Goal: Participate in discussion: Engage in conversation with other users on a specific topic

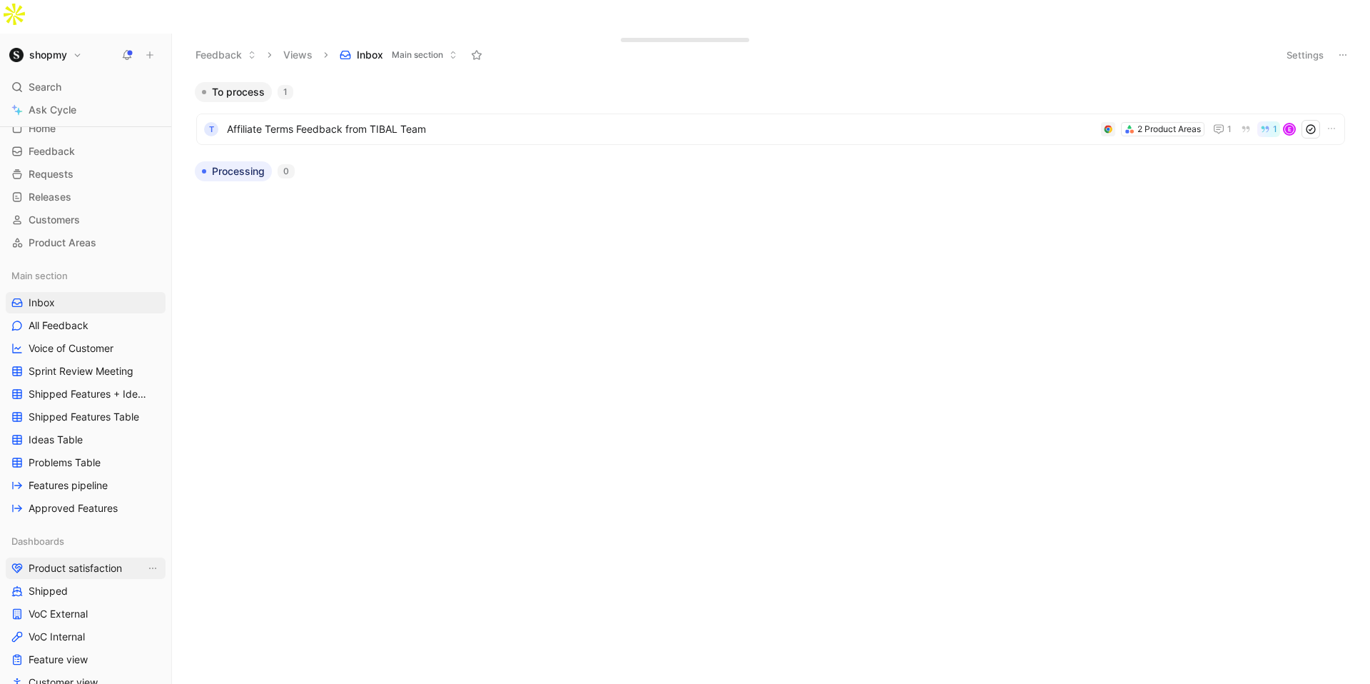
scroll to position [1, 0]
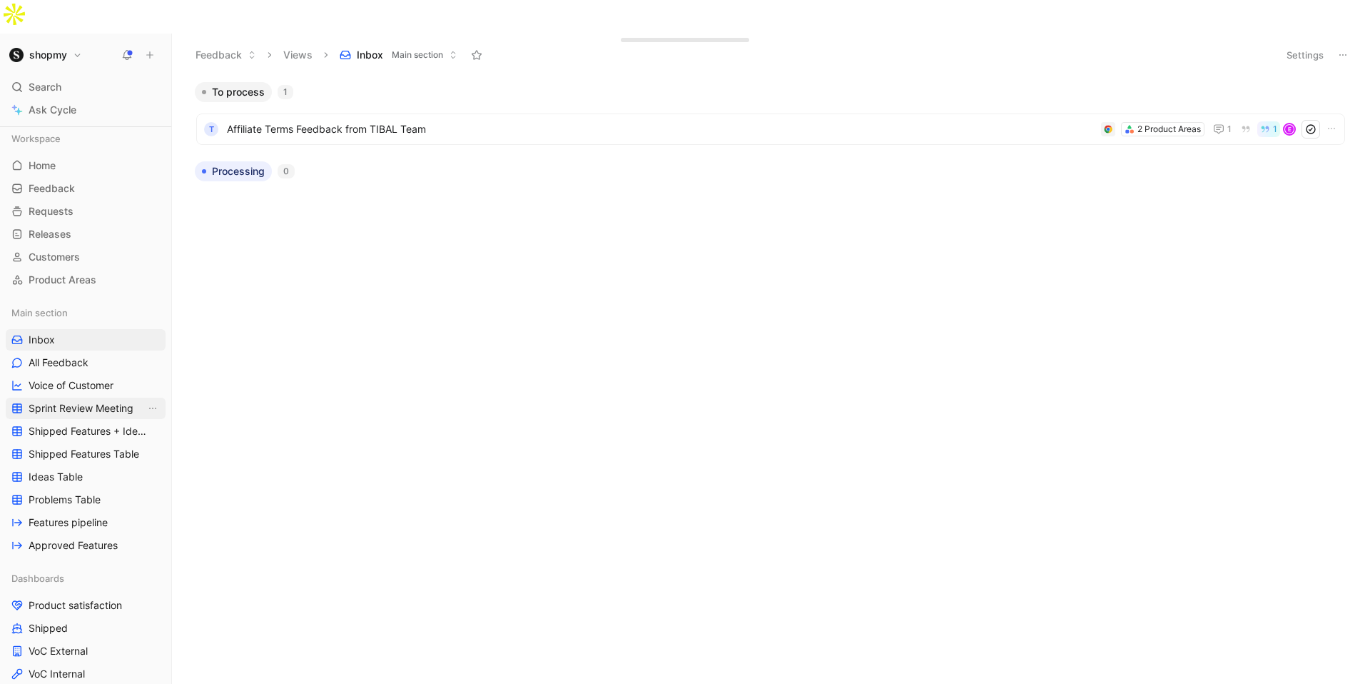
click at [90, 401] on span "Sprint Review Meeting" at bounding box center [81, 408] width 105 height 14
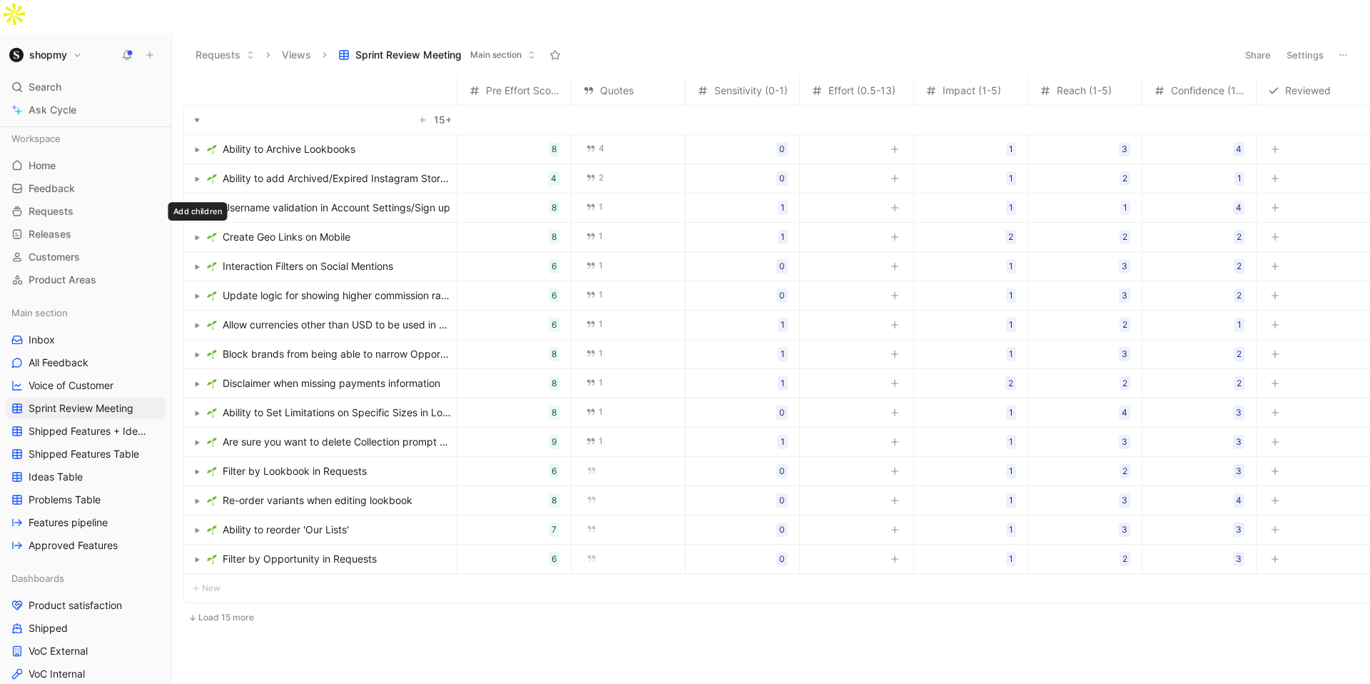
click at [201, 260] on button "button" at bounding box center [197, 267] width 14 height 14
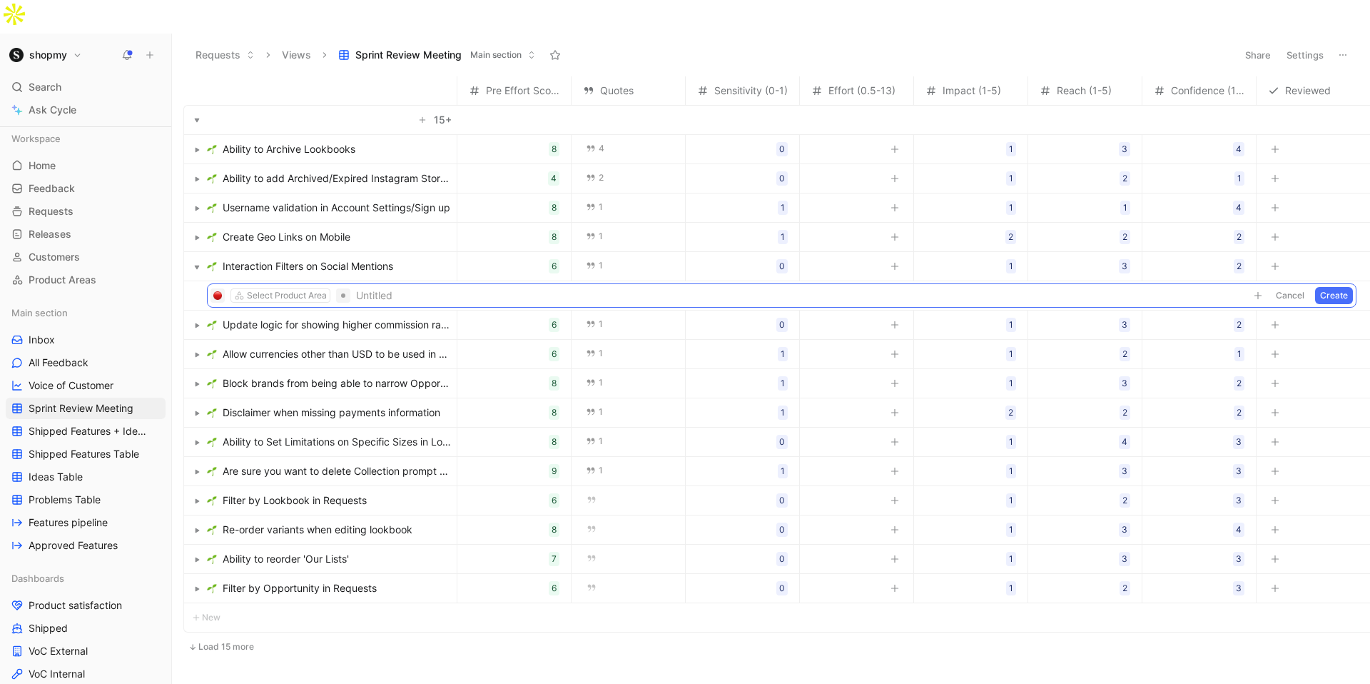
click at [275, 258] on span "Interaction Filters on Social Mentions" at bounding box center [308, 266] width 171 height 17
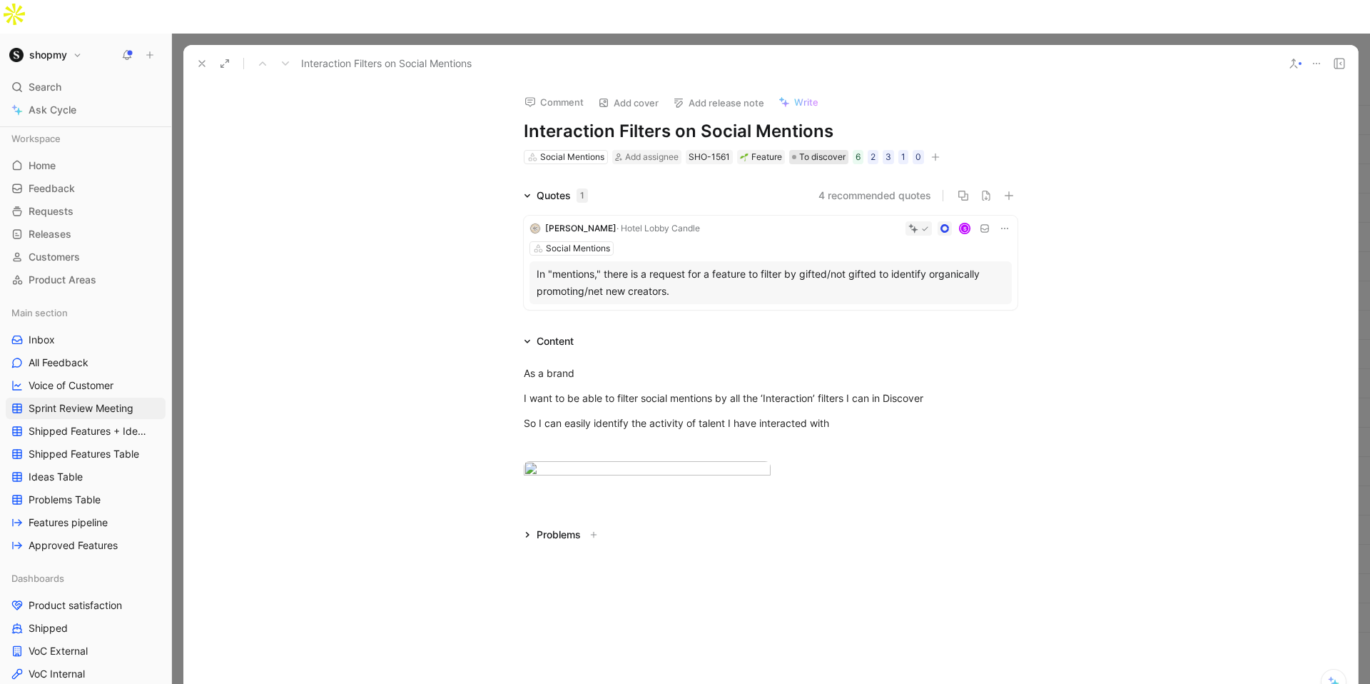
click at [811, 150] on span "To discover" at bounding box center [822, 157] width 46 height 14
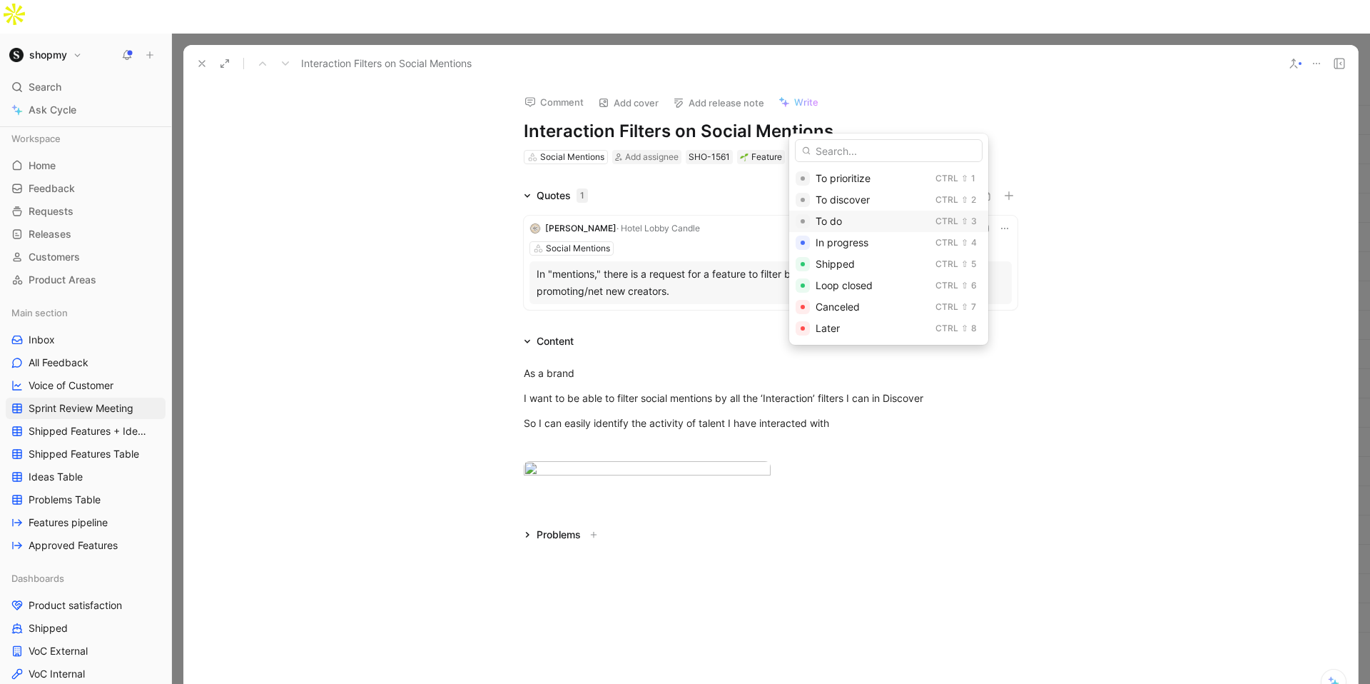
click at [835, 218] on span "To do" at bounding box center [829, 221] width 26 height 12
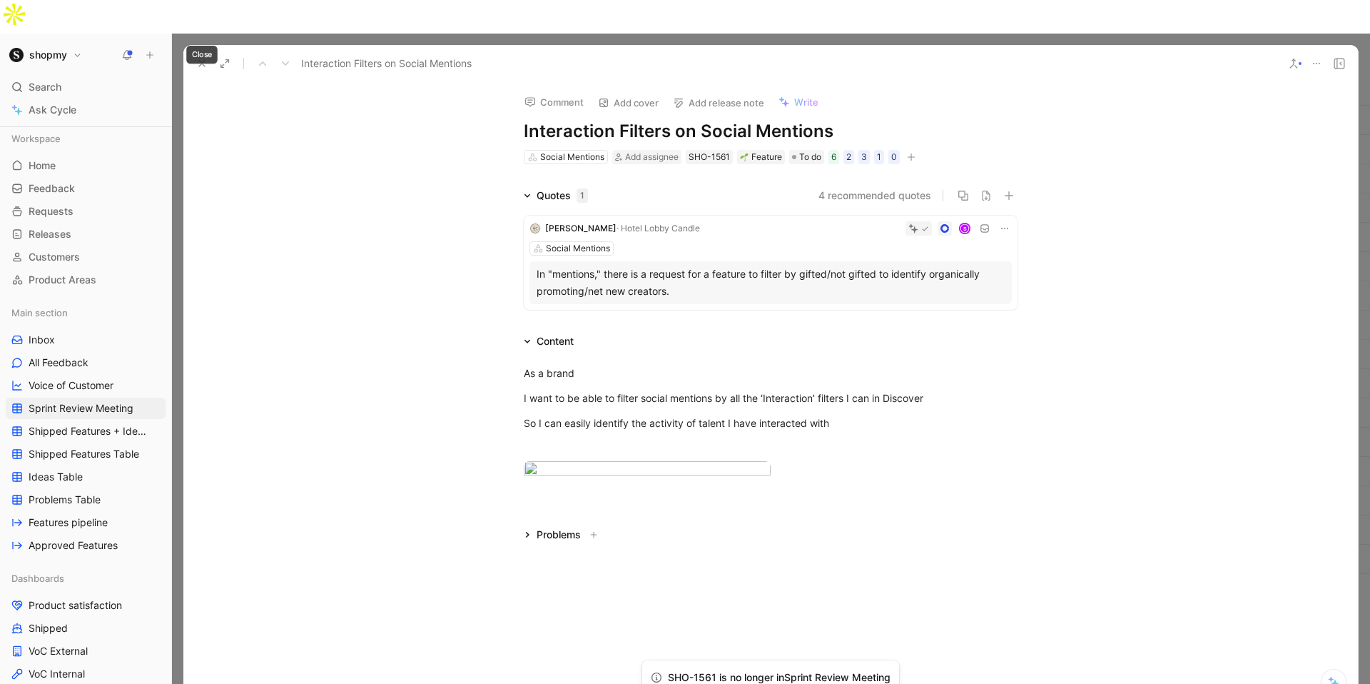
click at [202, 58] on icon at bounding box center [201, 63] width 11 height 11
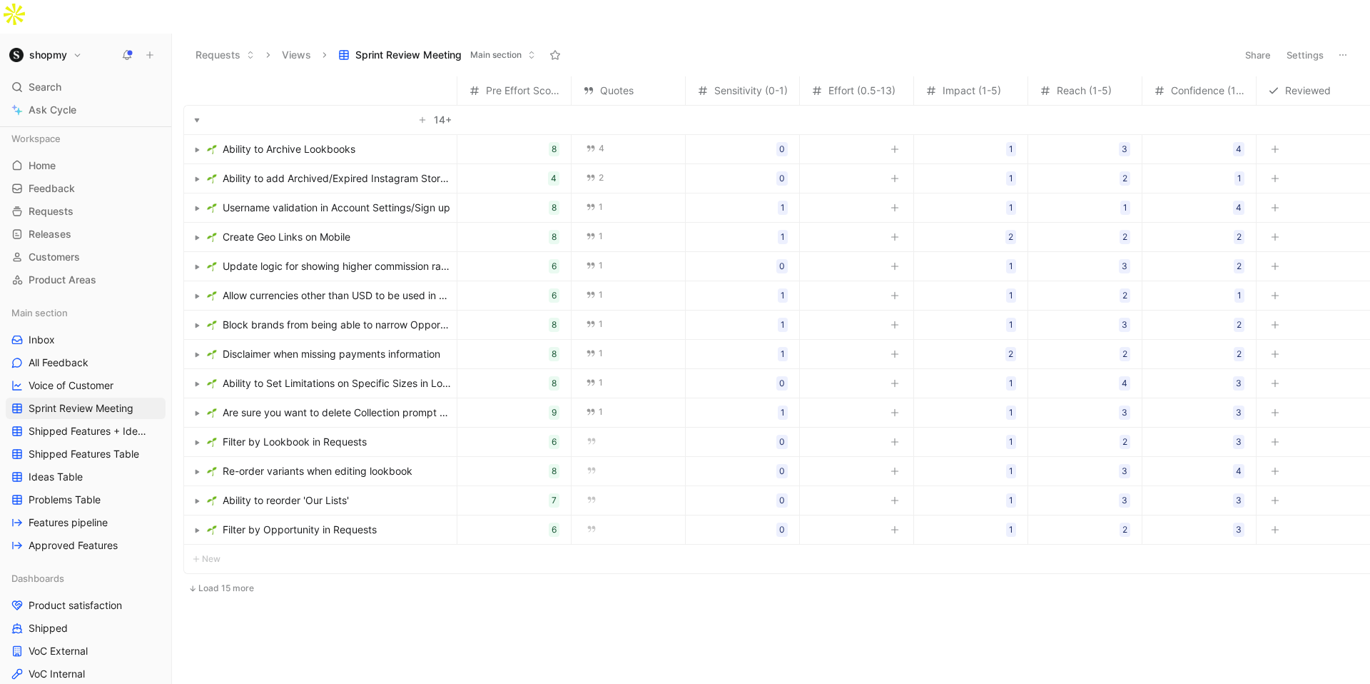
click at [319, 228] on span "Create Geo Links on Mobile" at bounding box center [287, 236] width 128 height 17
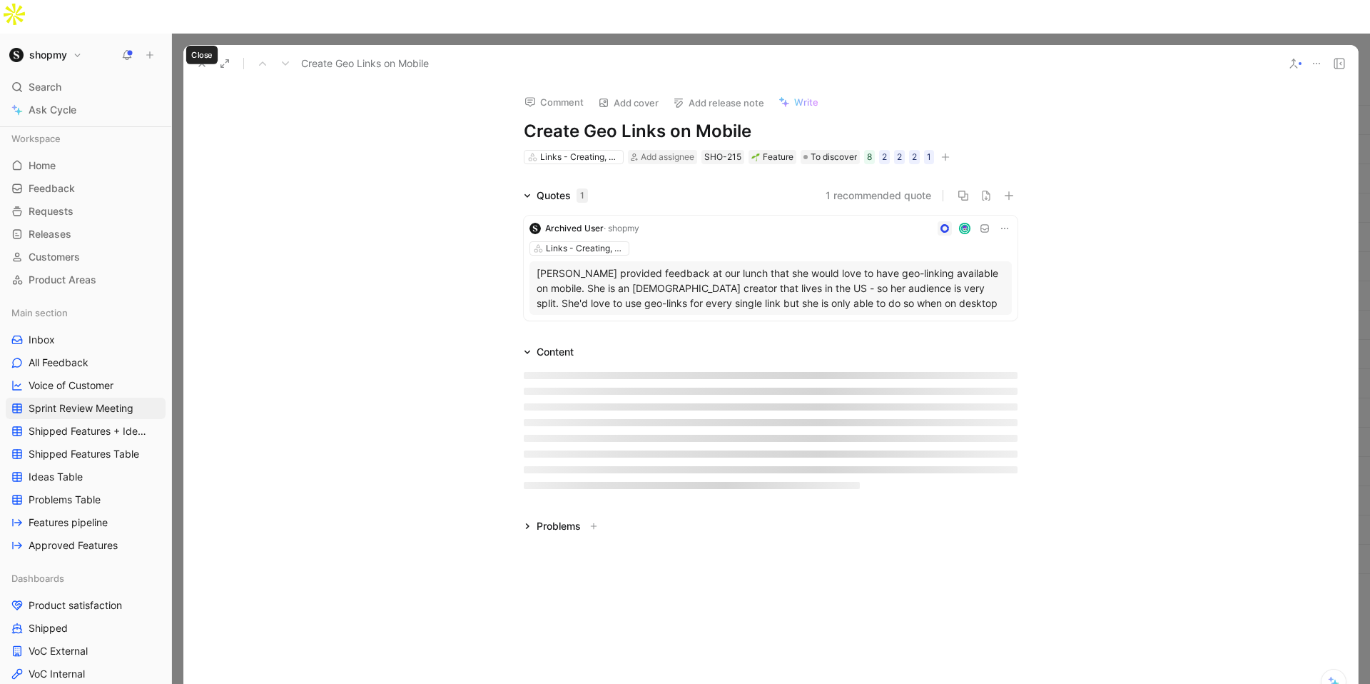
click at [201, 61] on use at bounding box center [202, 64] width 6 height 6
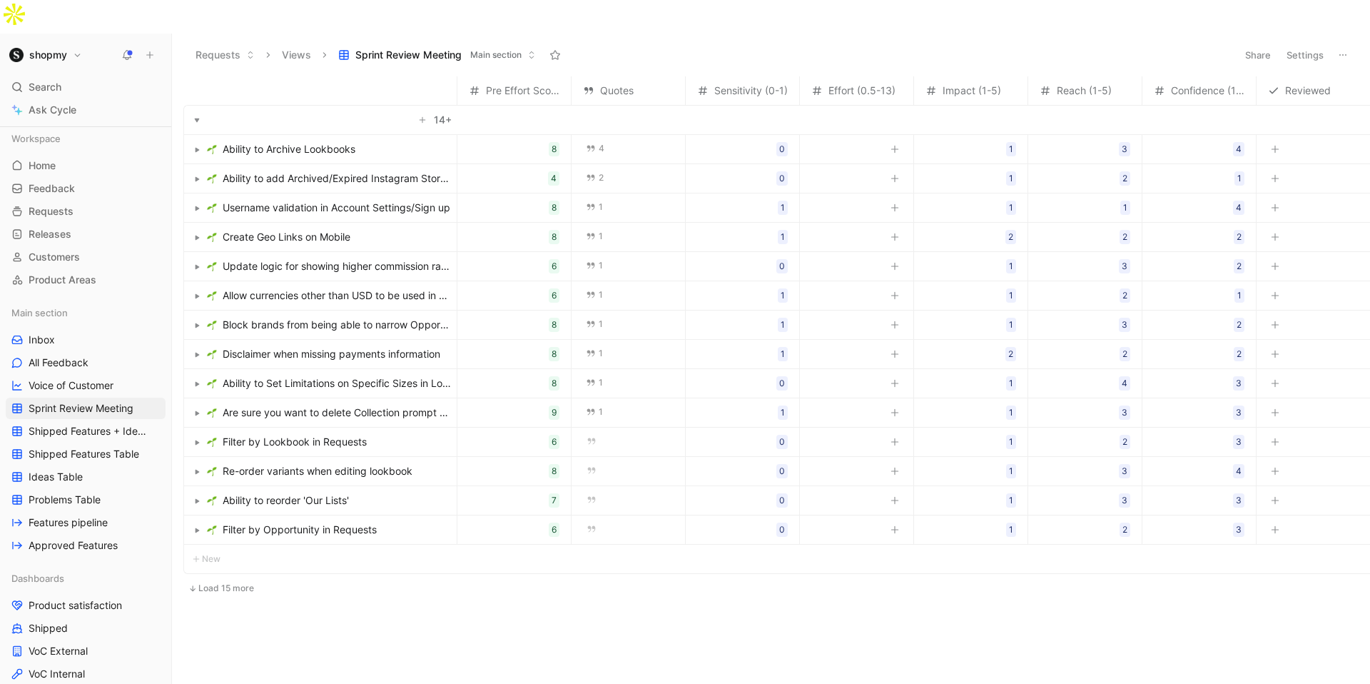
click at [325, 170] on span "Ability to add Archived/Expired Instagram Story to Social Posts" at bounding box center [337, 178] width 228 height 17
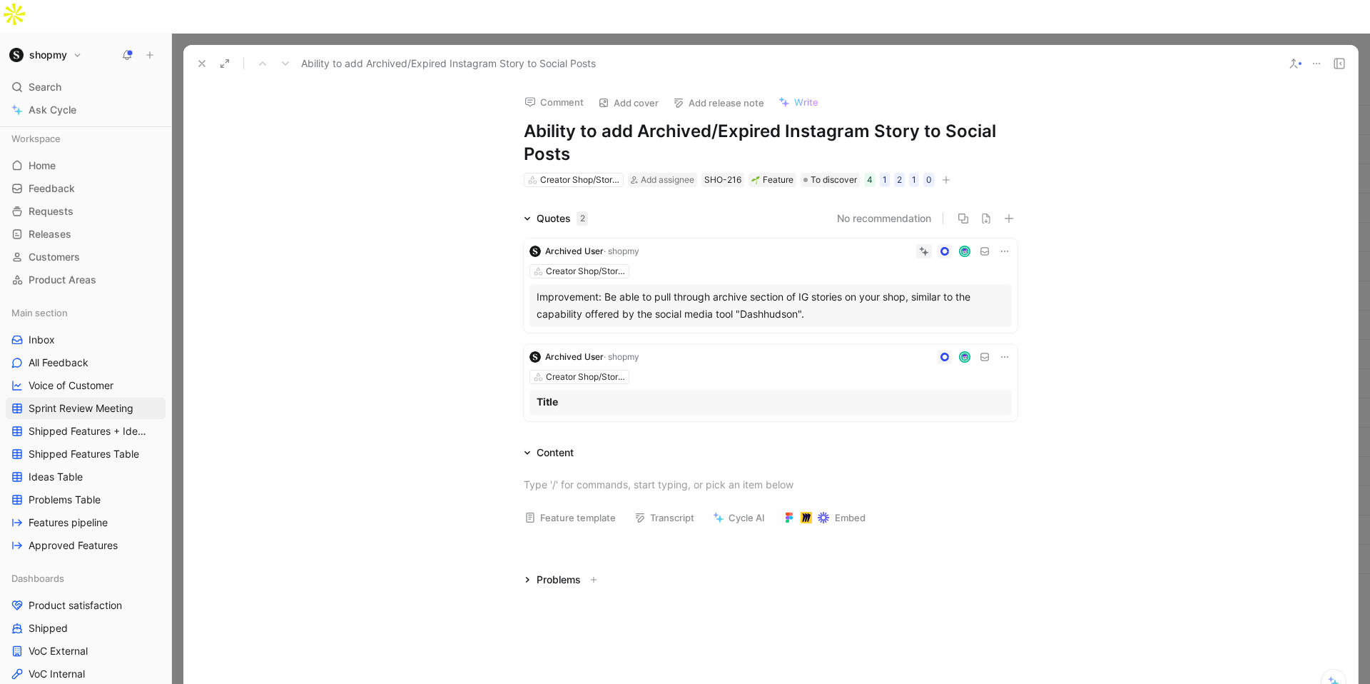
click at [210, 54] on button at bounding box center [202, 64] width 20 height 20
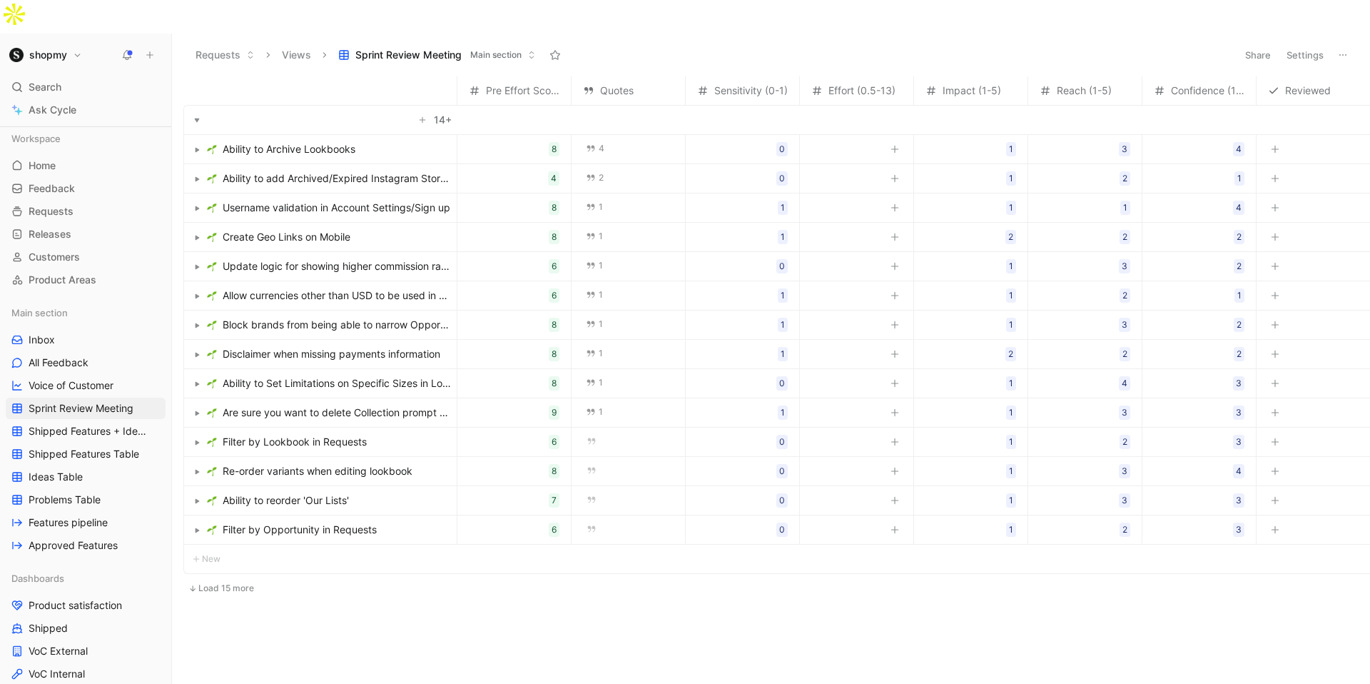
click at [349, 170] on span "Ability to add Archived/Expired Instagram Story to Social Posts" at bounding box center [337, 178] width 228 height 17
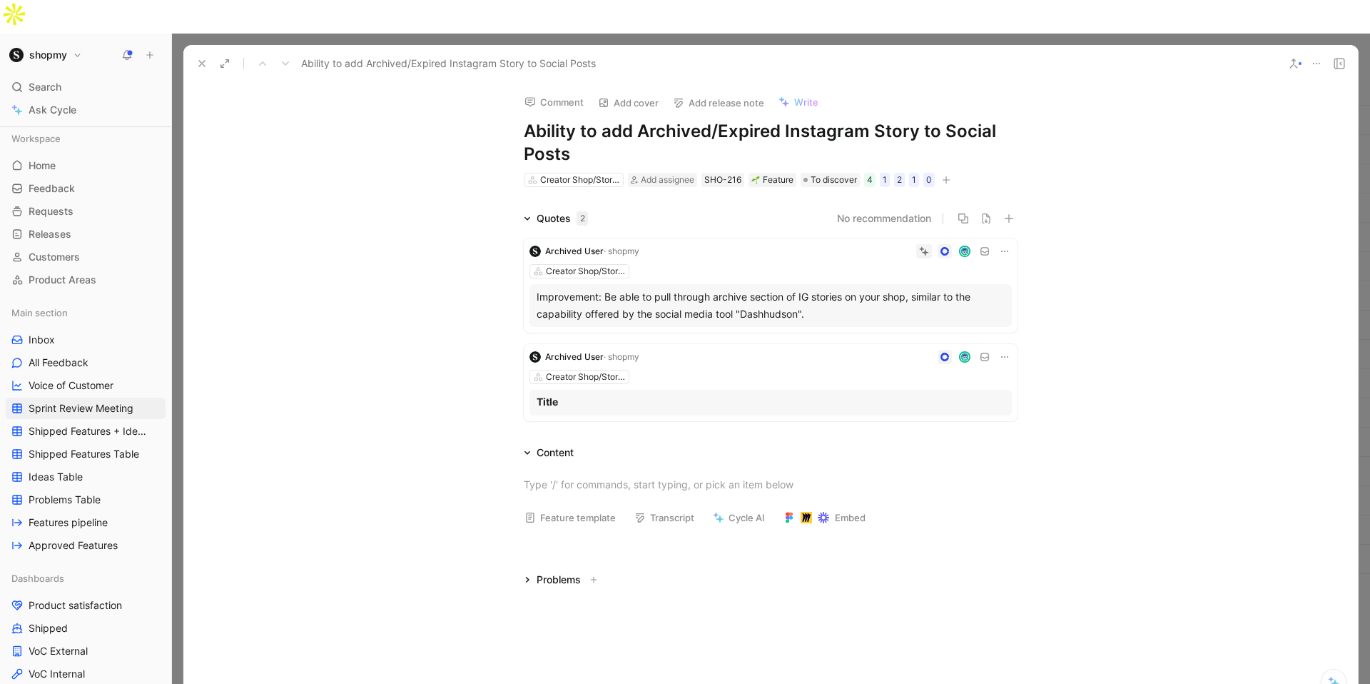
click at [199, 58] on icon at bounding box center [201, 63] width 11 height 11
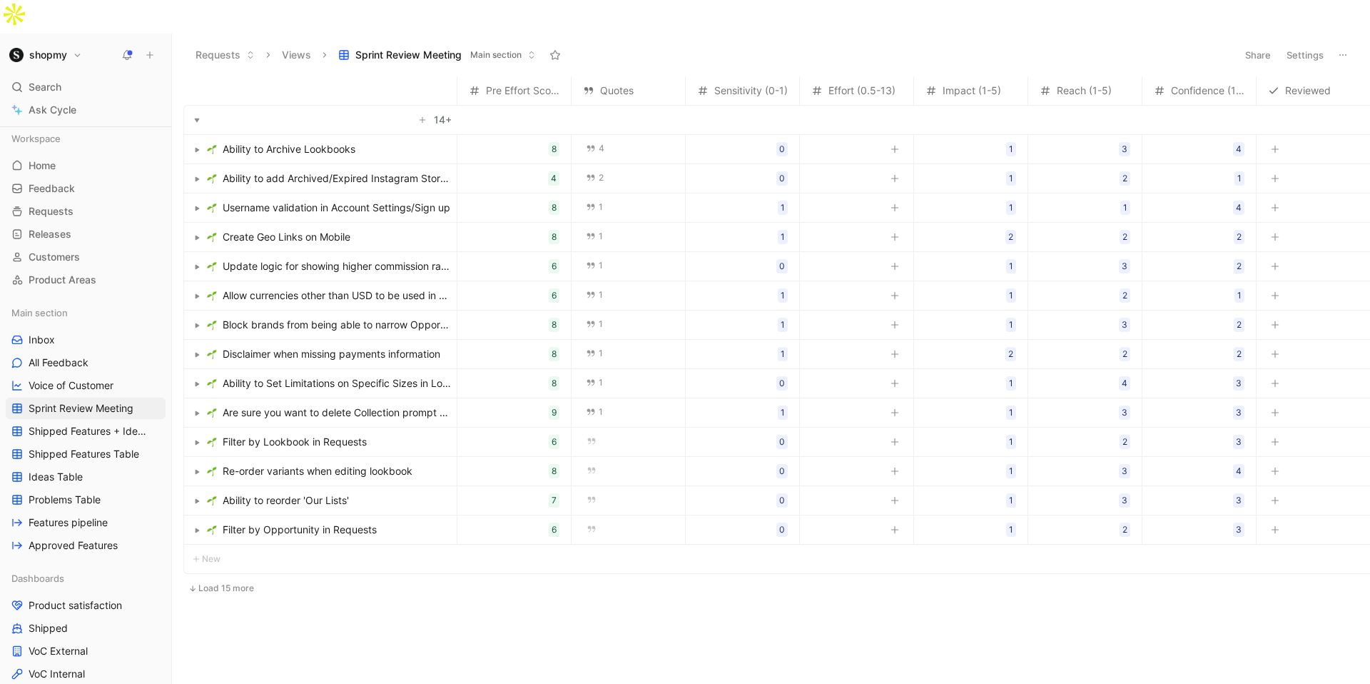
click at [304, 228] on span "Create Geo Links on Mobile" at bounding box center [287, 236] width 128 height 17
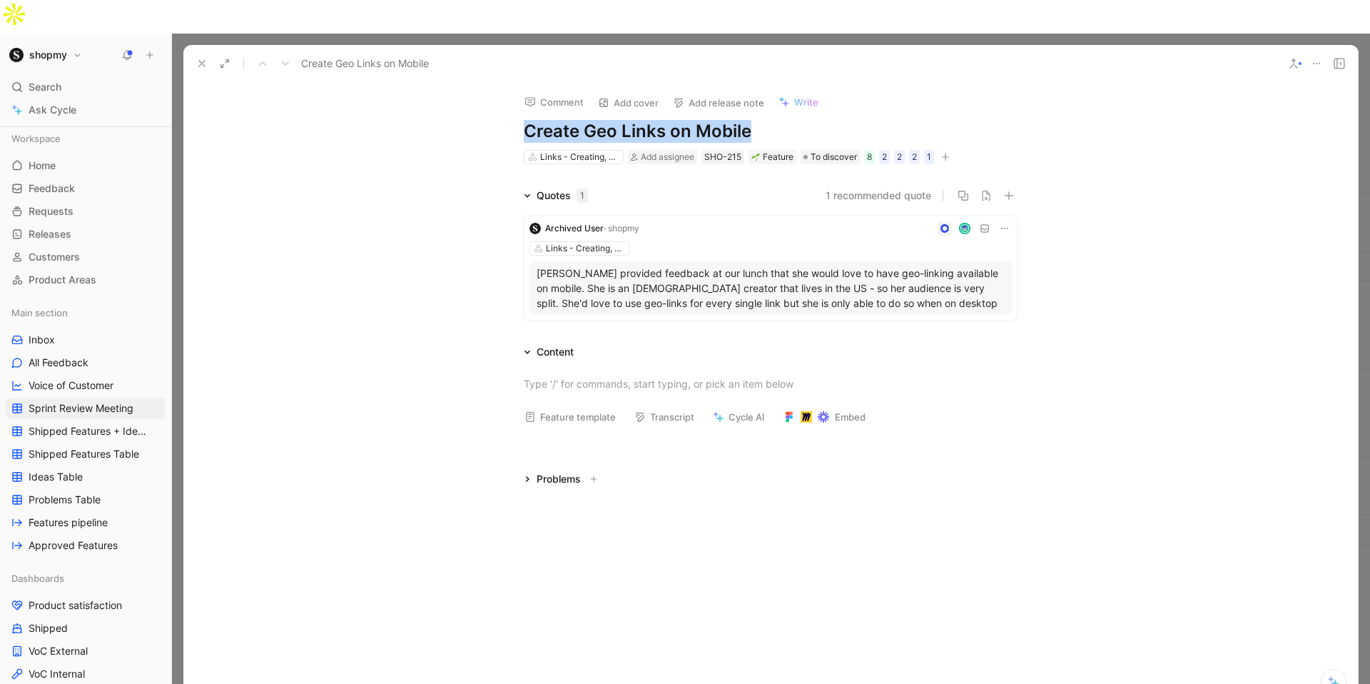
drag, startPoint x: 758, startPoint y: 93, endPoint x: 527, endPoint y: 103, distance: 230.8
click at [527, 120] on h1 "Create Geo Links on Mobile" at bounding box center [771, 131] width 494 height 23
click at [550, 120] on h1 "Create Geo Links on Mobile" at bounding box center [771, 131] width 494 height 23
click at [206, 58] on icon at bounding box center [201, 63] width 11 height 11
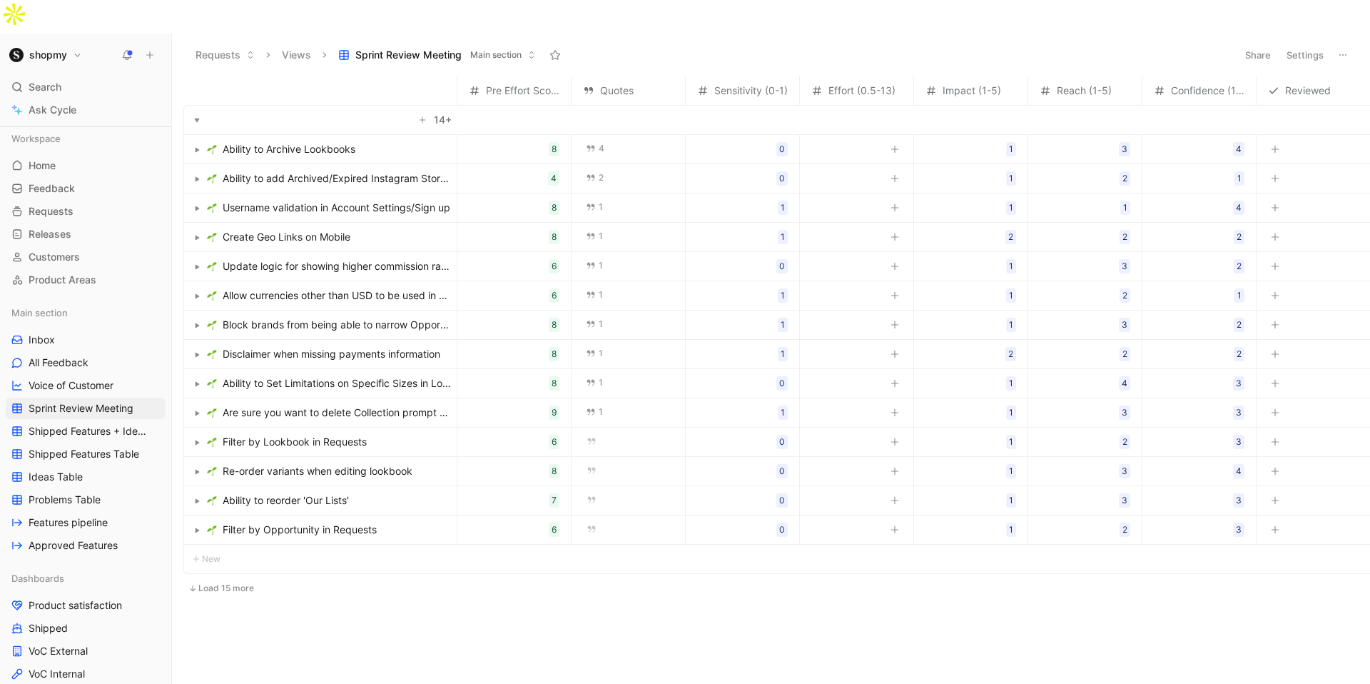
click at [341, 228] on span "Create Geo Links on Mobile" at bounding box center [287, 236] width 128 height 17
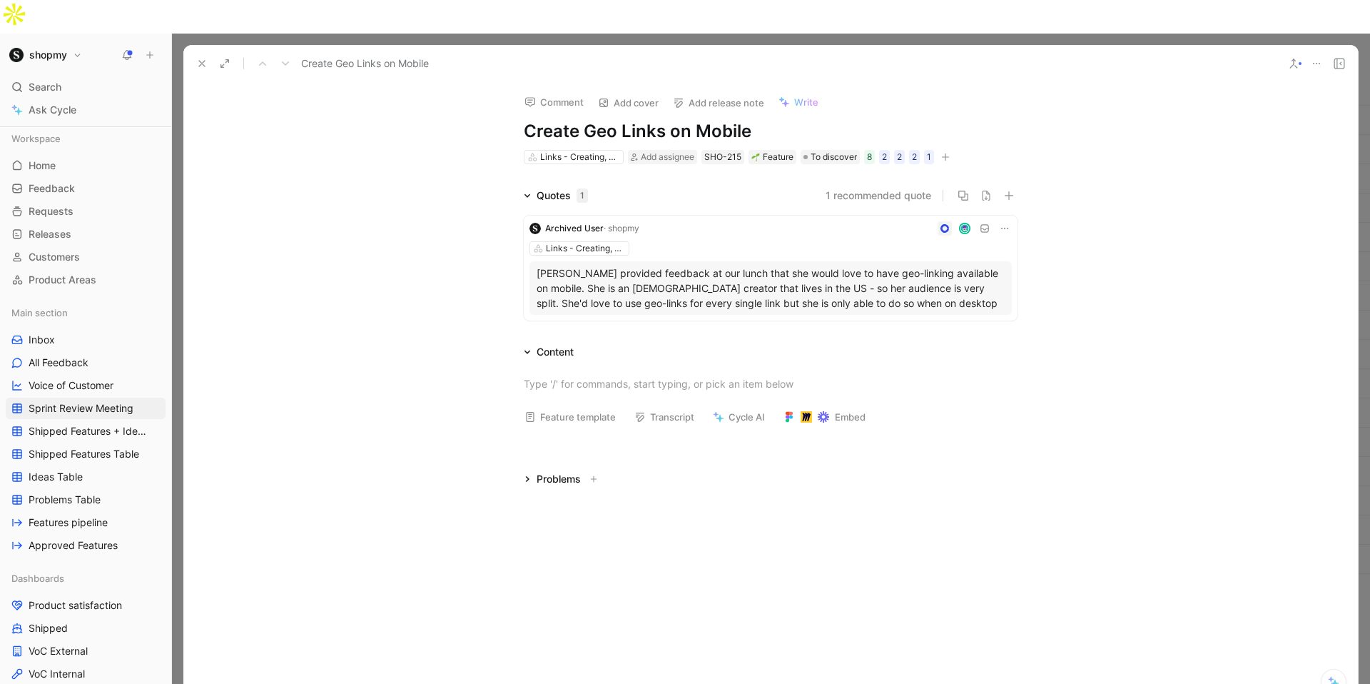
click at [569, 92] on button "Comment" at bounding box center [554, 102] width 72 height 20
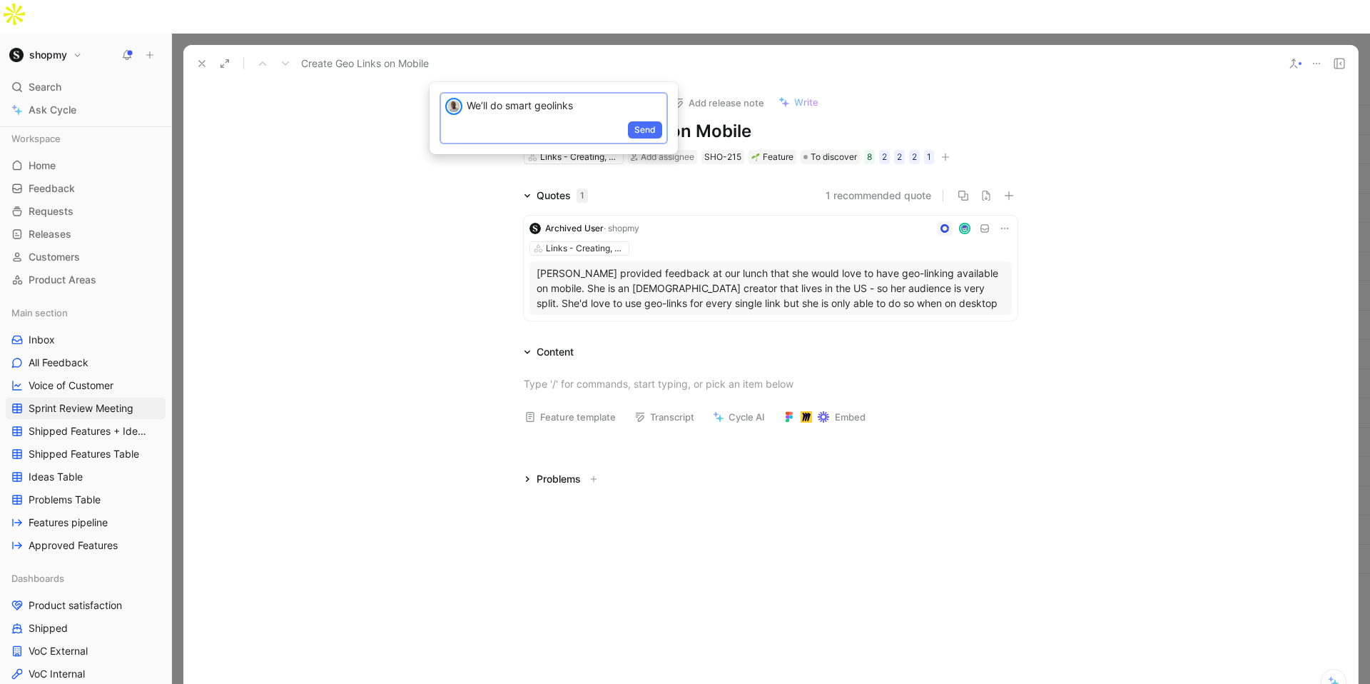
drag, startPoint x: 644, startPoint y: 133, endPoint x: 672, endPoint y: 121, distance: 30.4
click at [644, 133] on span "Send" at bounding box center [644, 130] width 21 height 14
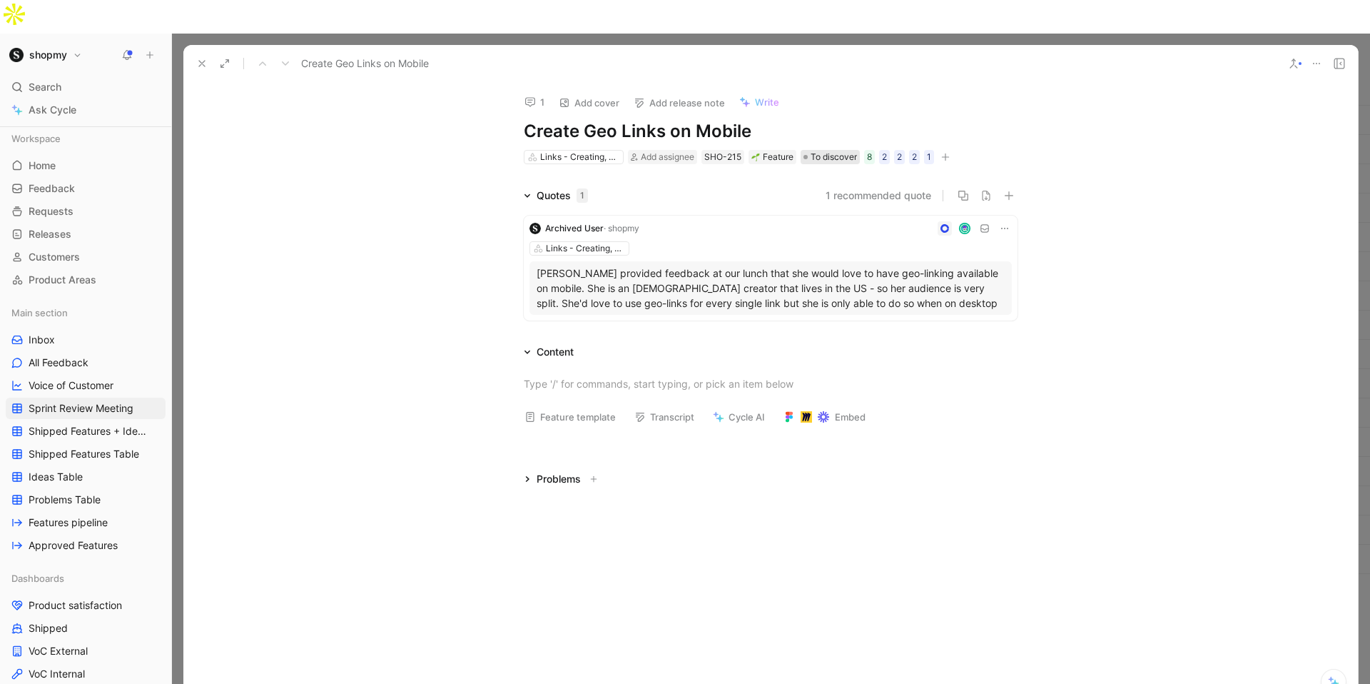
click at [819, 150] on span "To discover" at bounding box center [834, 157] width 46 height 14
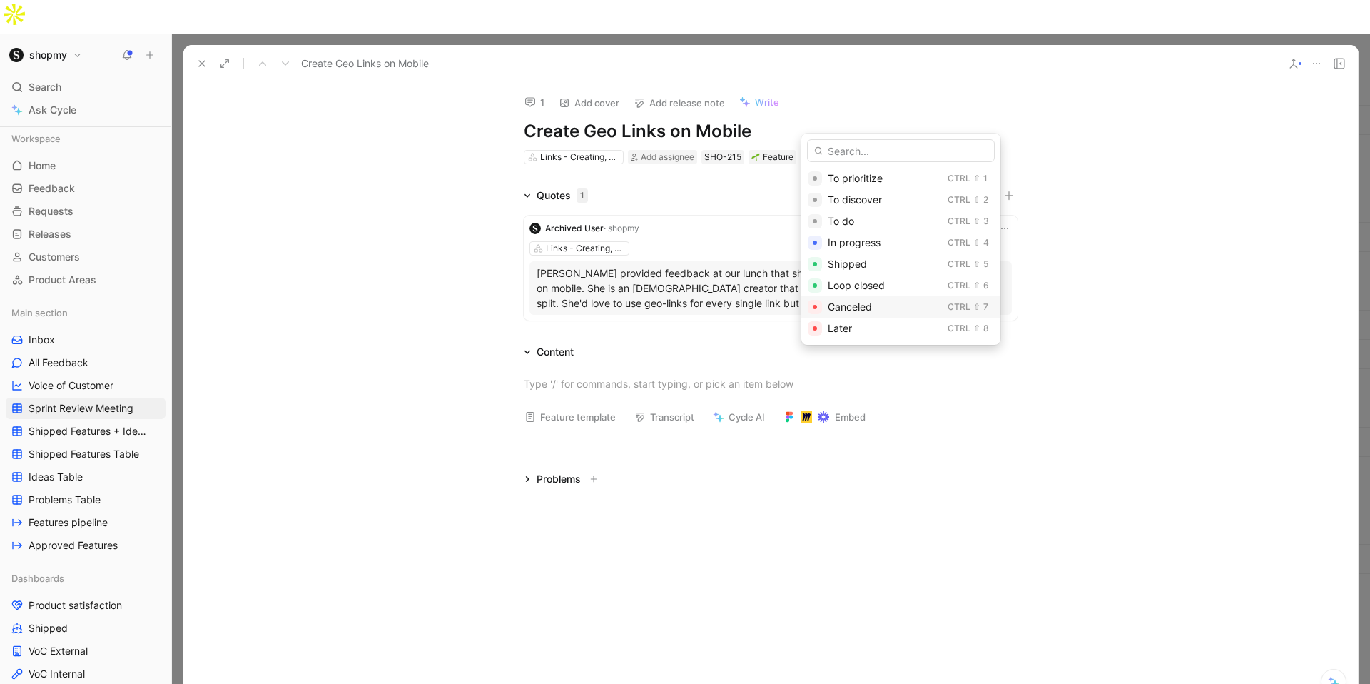
click at [839, 307] on span "Canceled" at bounding box center [850, 306] width 44 height 12
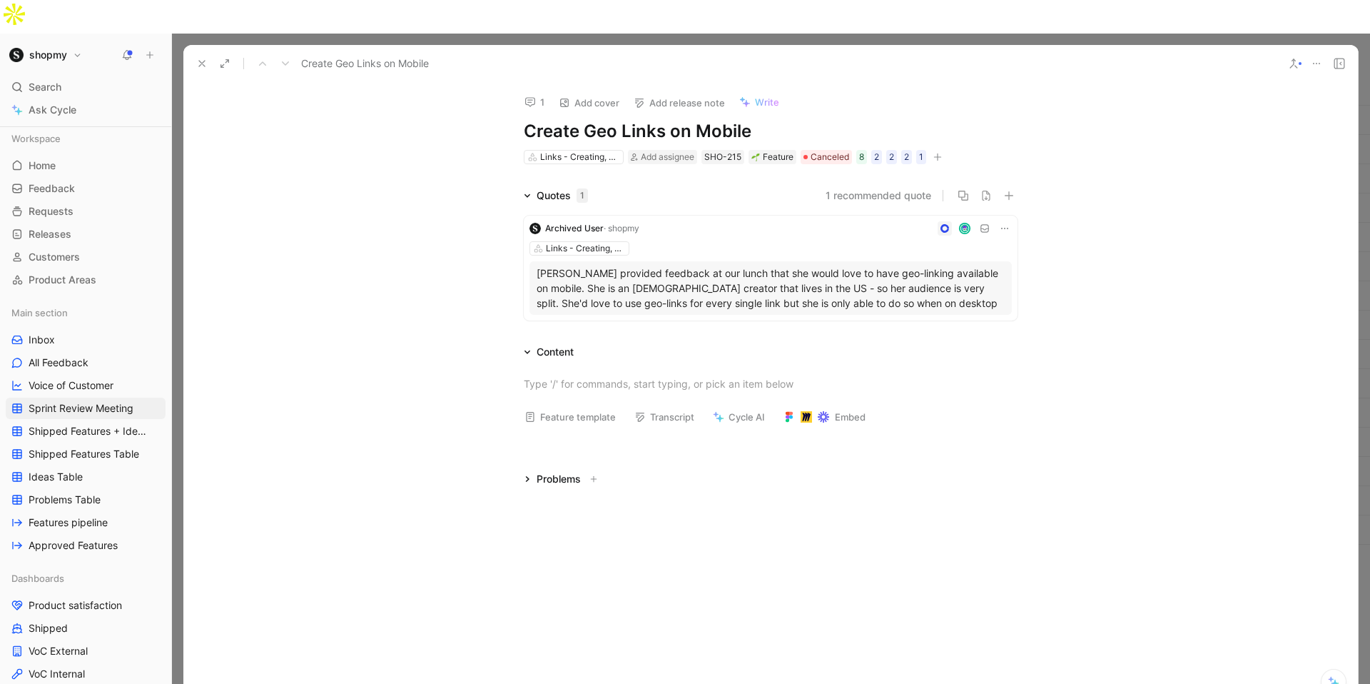
click at [203, 58] on icon at bounding box center [201, 63] width 11 height 11
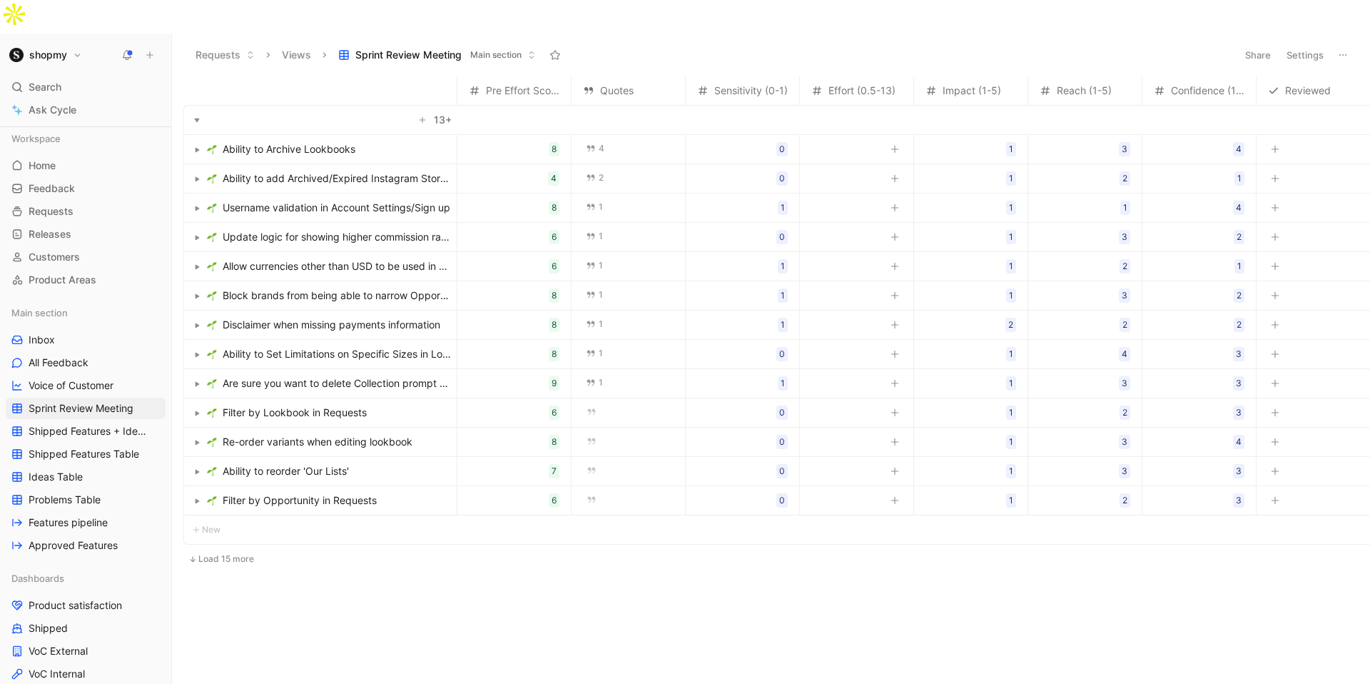
click at [323, 287] on span "Block brands from being able to narrow Opportunity live window (admin-only)" at bounding box center [337, 295] width 228 height 17
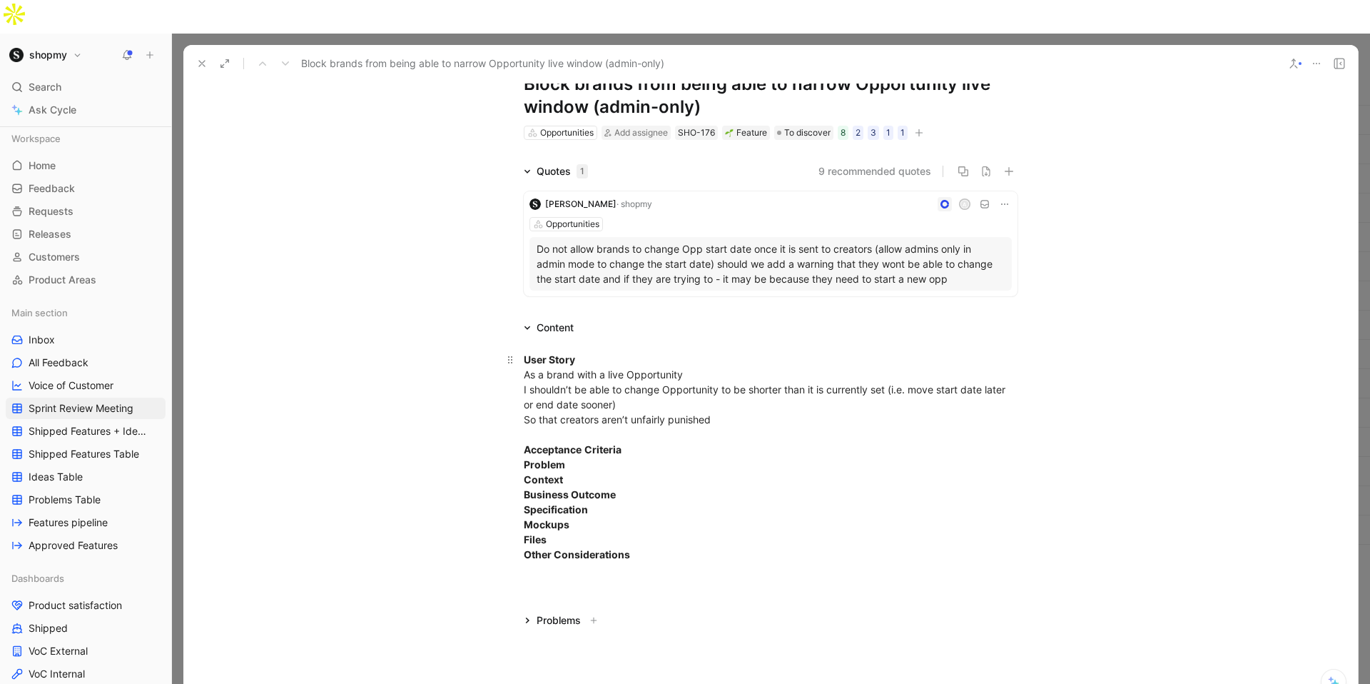
scroll to position [44, 0]
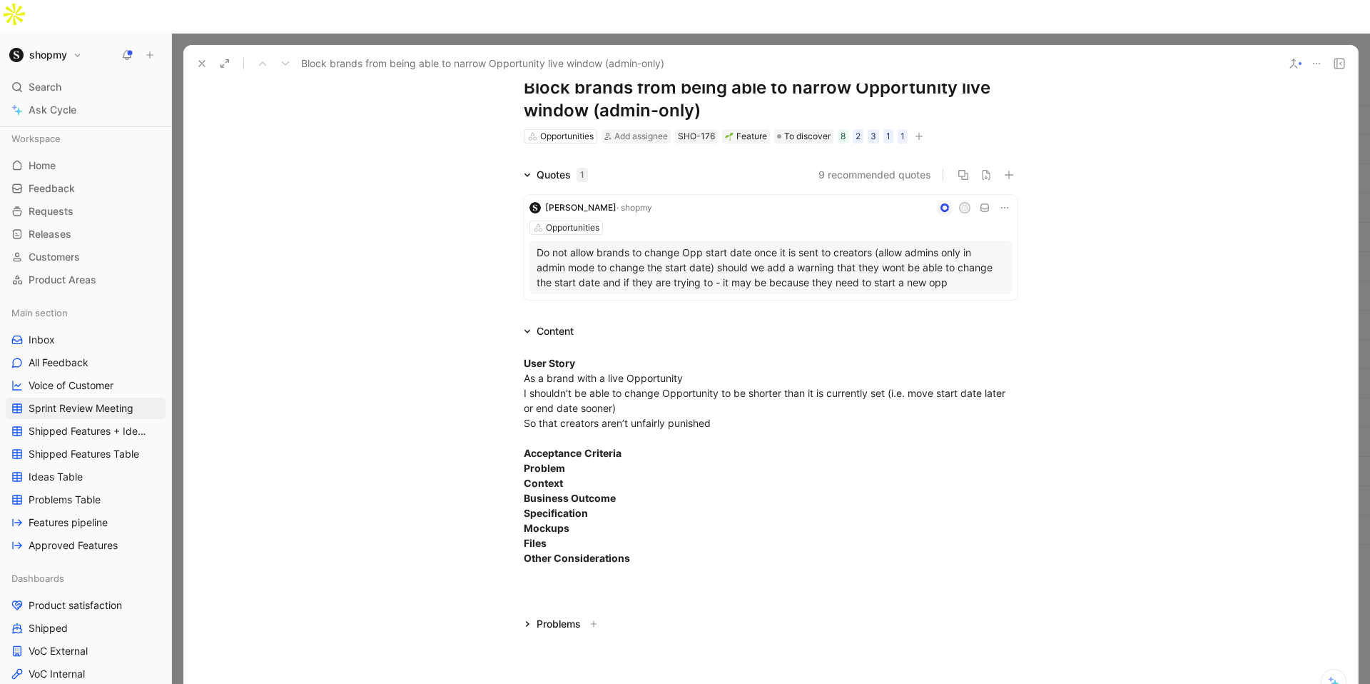
click at [885, 245] on p "Do not allow brands to change Opp start date once it is sent to creators (allow…" at bounding box center [771, 267] width 468 height 45
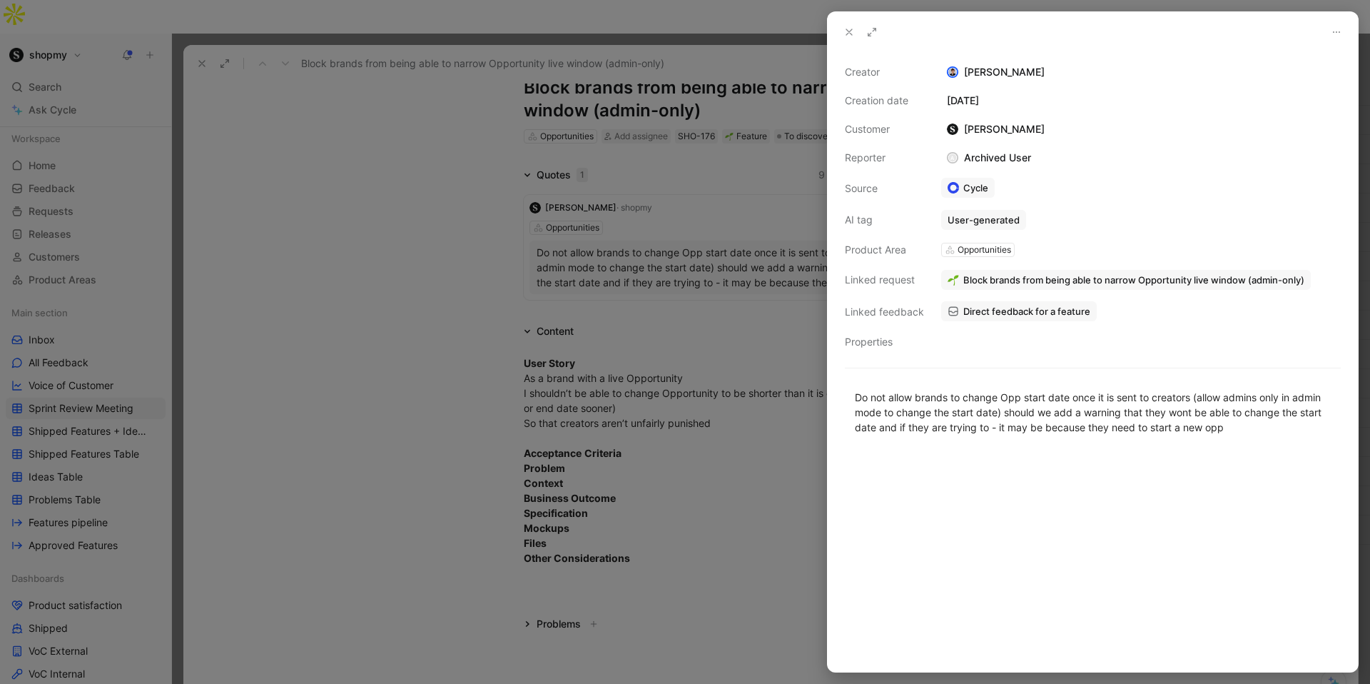
click at [846, 26] on icon at bounding box center [849, 31] width 11 height 11
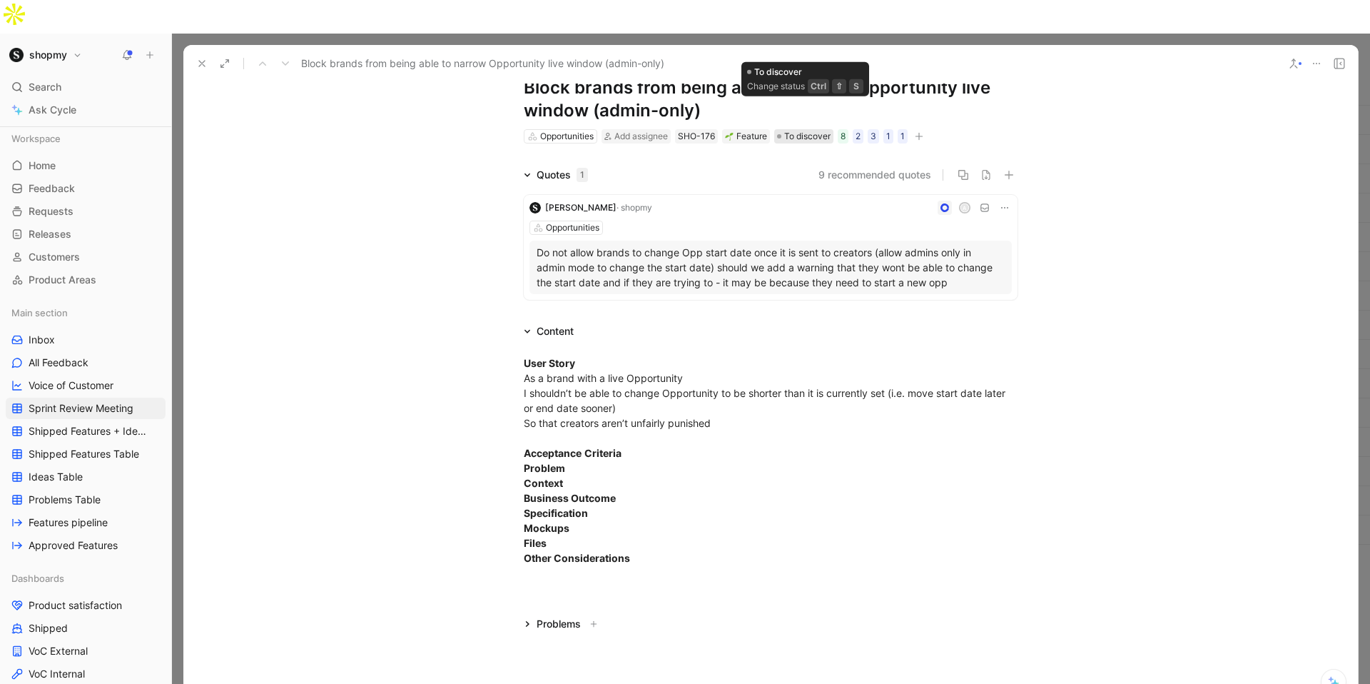
click at [812, 129] on span "To discover" at bounding box center [807, 136] width 46 height 14
click at [724, 391] on div "User Story As a brand with a live Opportunity I shouldn’t be able to change Opp…" at bounding box center [771, 460] width 494 height 210
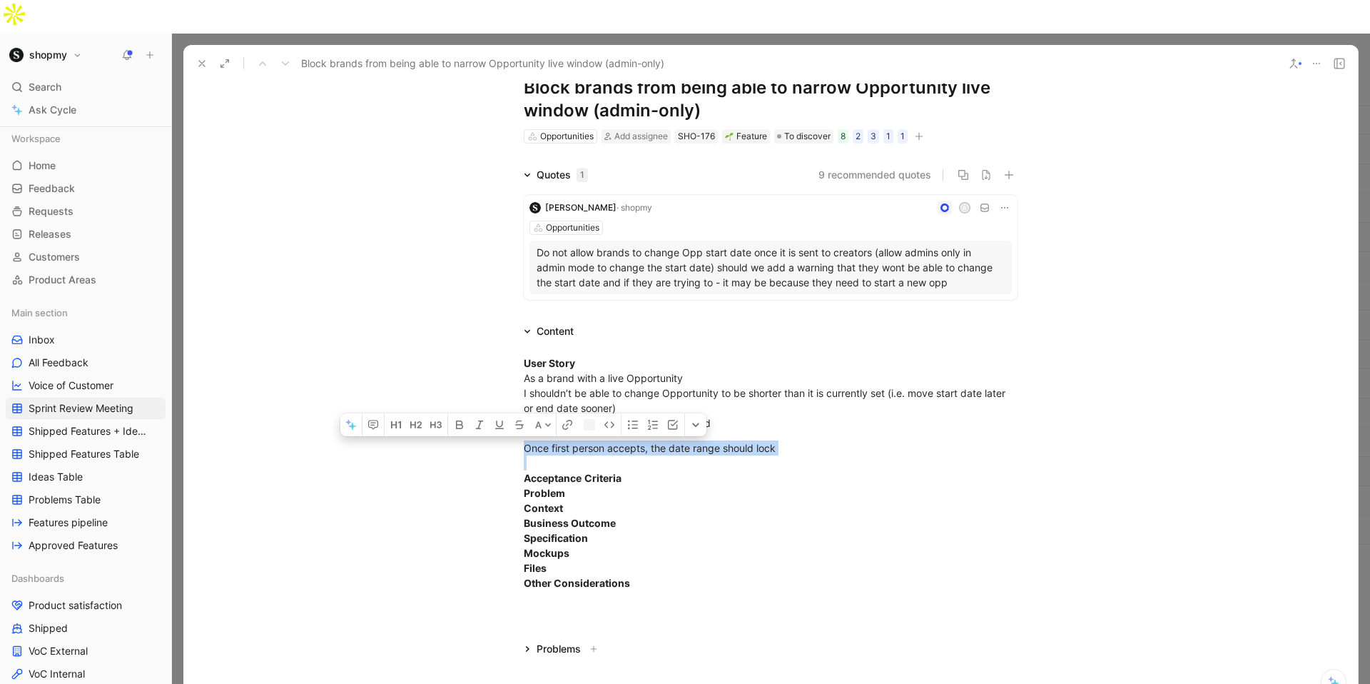
drag, startPoint x: 481, startPoint y: 441, endPoint x: 494, endPoint y: 416, distance: 28.1
click at [494, 415] on div "User Story As a brand with a live Opportunity I shouldn’t be able to change Opp…" at bounding box center [770, 473] width 1175 height 266
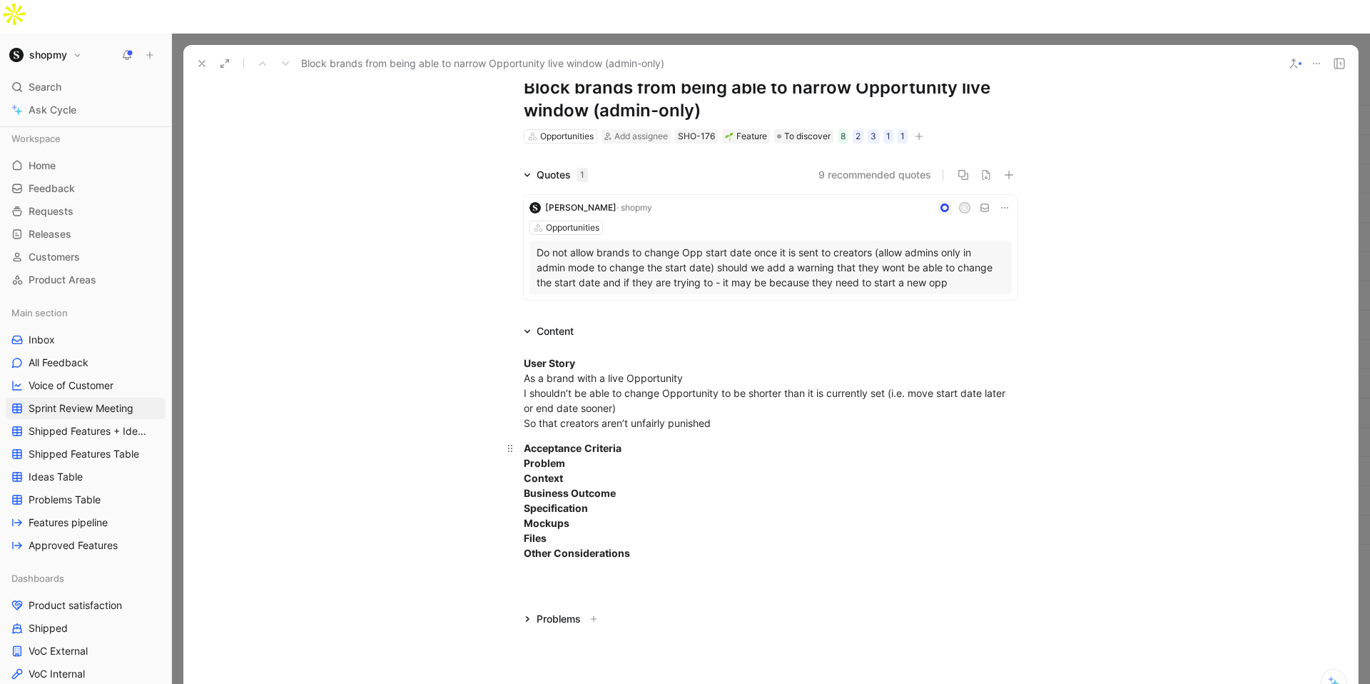
click at [646, 440] on div "Acceptance Criteria Problem Context Business Outcome Specification Mockups File…" at bounding box center [771, 500] width 494 height 120
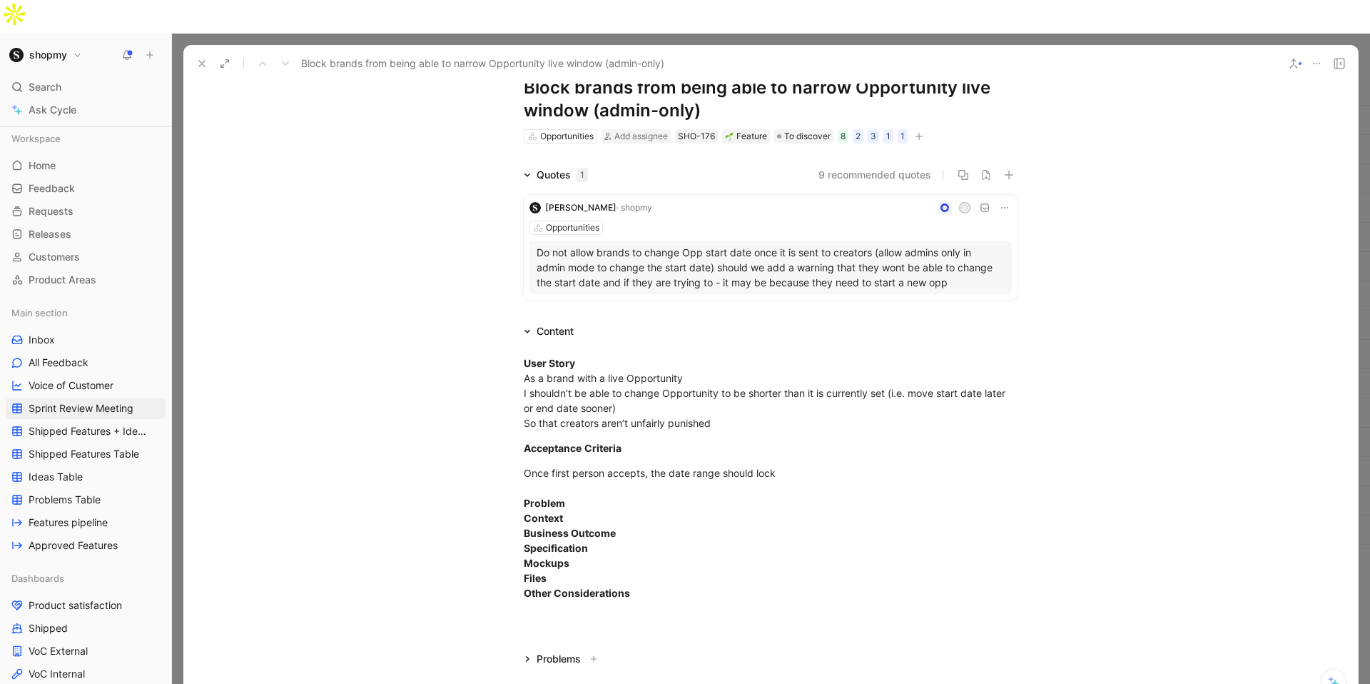
scroll to position [17, 0]
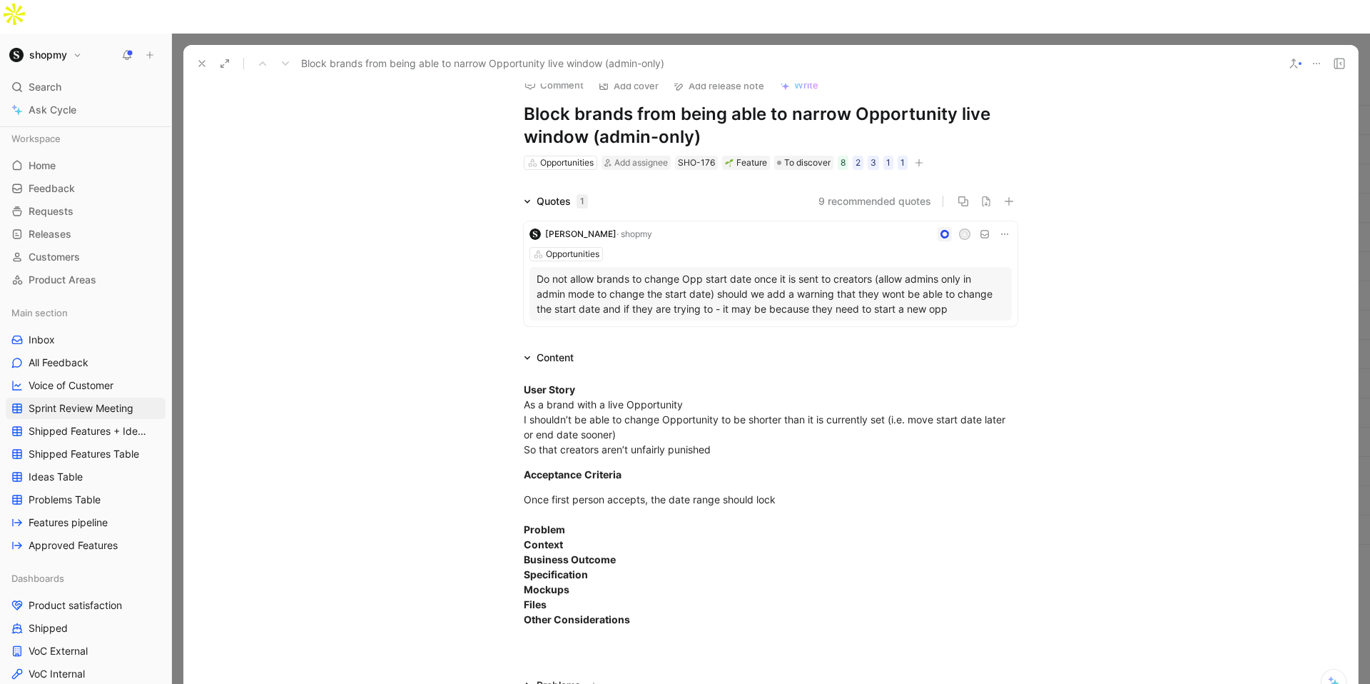
click at [574, 75] on button "Comment" at bounding box center [554, 85] width 72 height 20
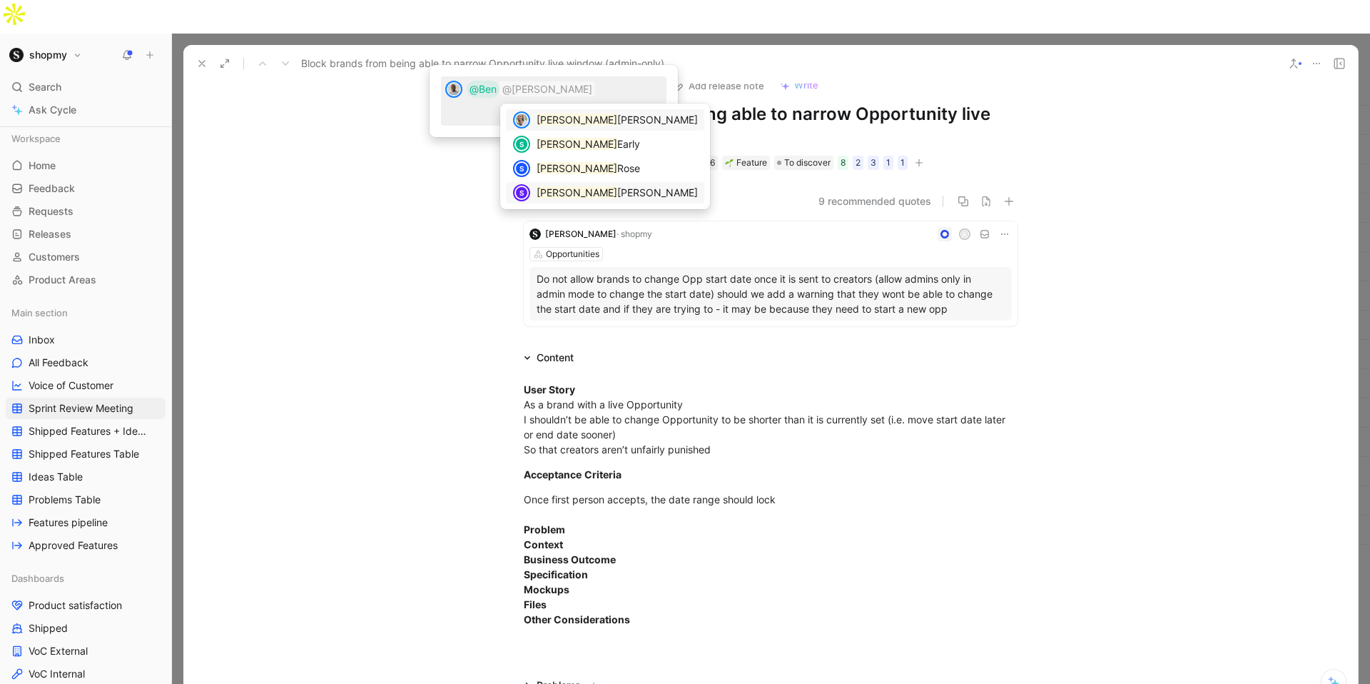
click at [617, 196] on span "[PERSON_NAME]" at bounding box center [657, 192] width 81 height 12
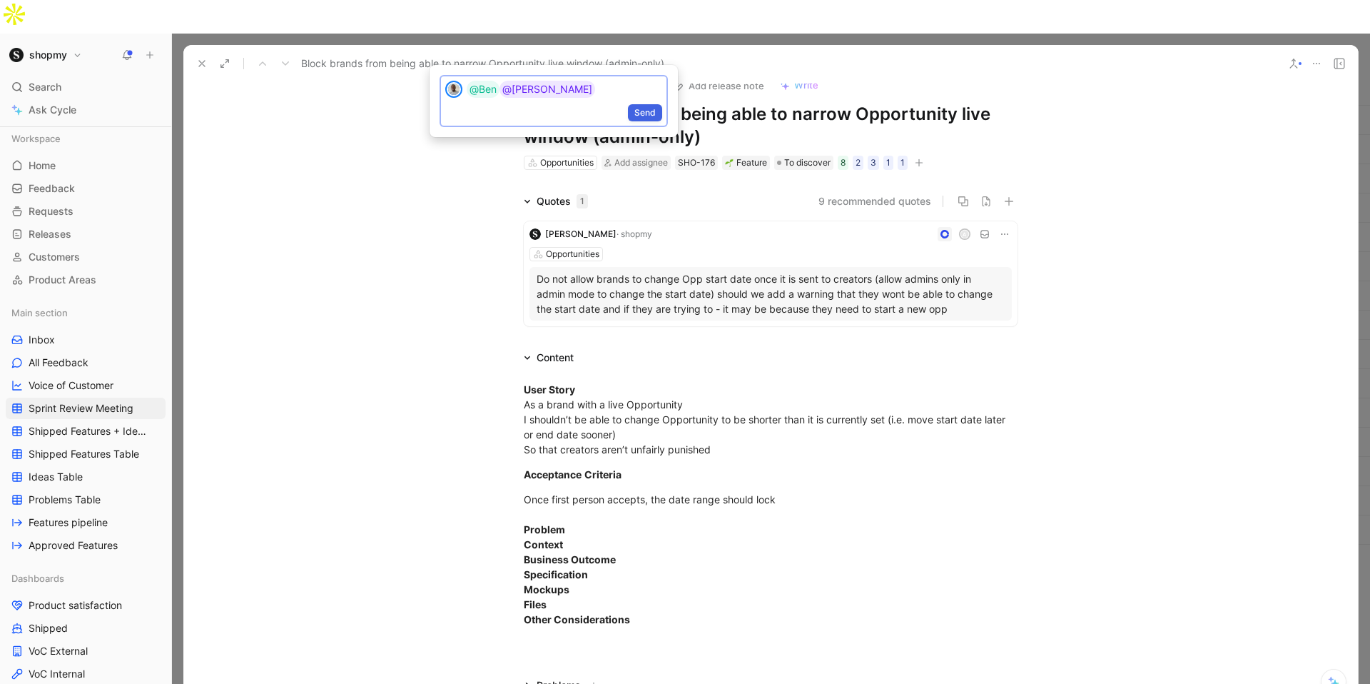
click at [646, 110] on span "Send" at bounding box center [644, 113] width 21 height 14
click at [794, 154] on div "Opportunities Add assignee SHO-176 Feature To discover 8 2 3 1 1" at bounding box center [770, 162] width 497 height 17
click at [794, 156] on span "To discover" at bounding box center [807, 163] width 46 height 14
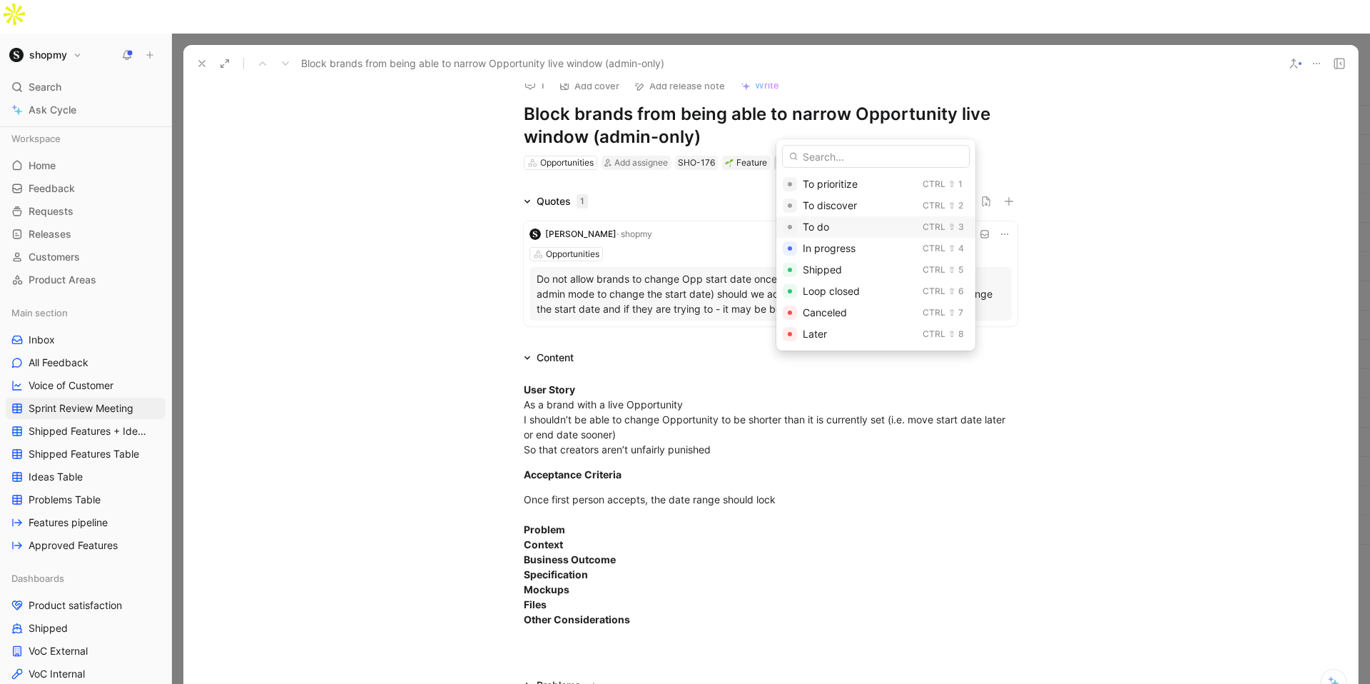
click at [808, 226] on span "To do" at bounding box center [816, 227] width 26 height 12
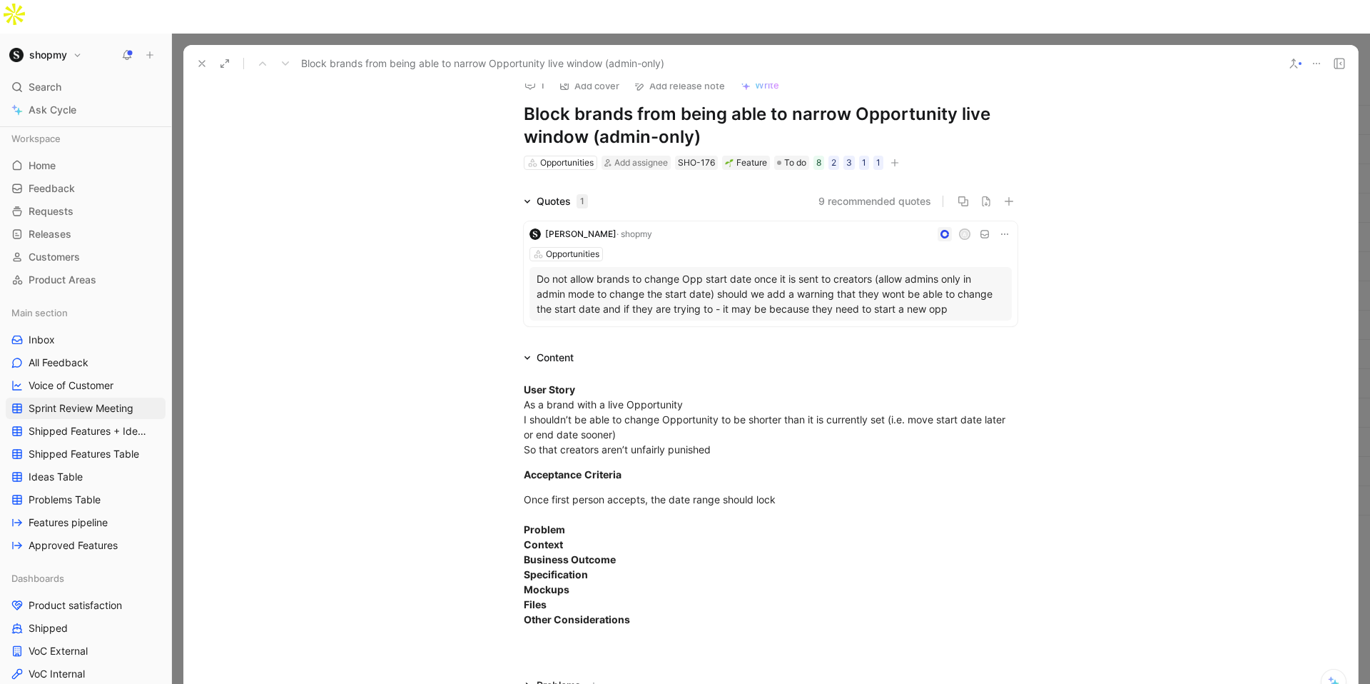
click at [200, 61] on use at bounding box center [202, 64] width 6 height 6
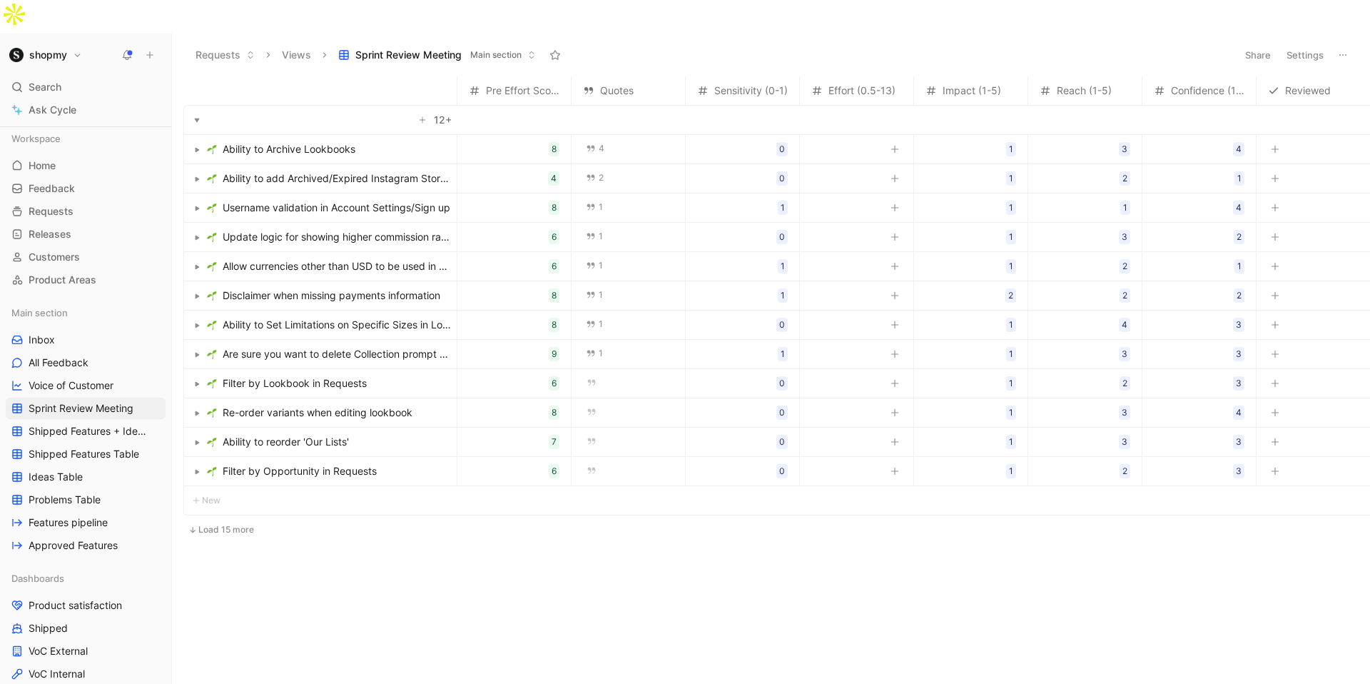
click at [377, 345] on span "Are sure you want to delete Collection prompt on mobile" at bounding box center [337, 353] width 228 height 17
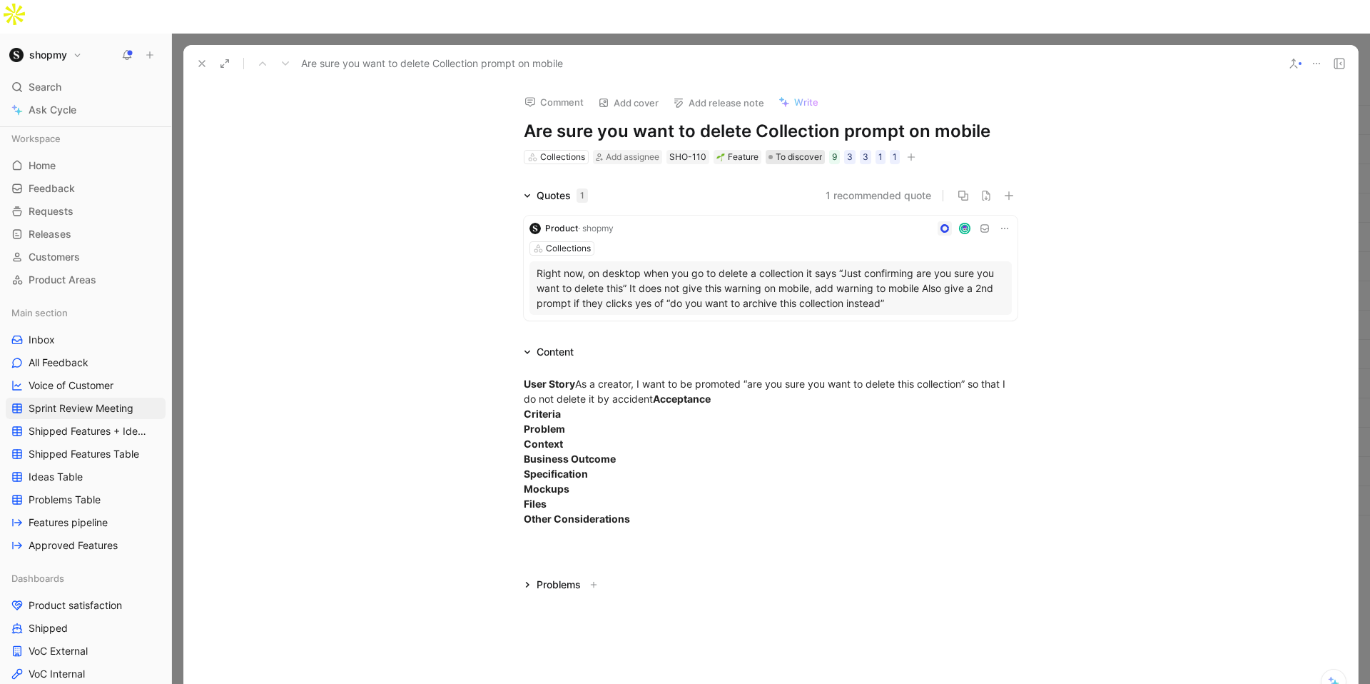
click at [782, 150] on span "To discover" at bounding box center [799, 157] width 46 height 14
click at [580, 376] on div "User Story As a creator, I want to be promoted “are you sure you want to delete…" at bounding box center [771, 451] width 494 height 150
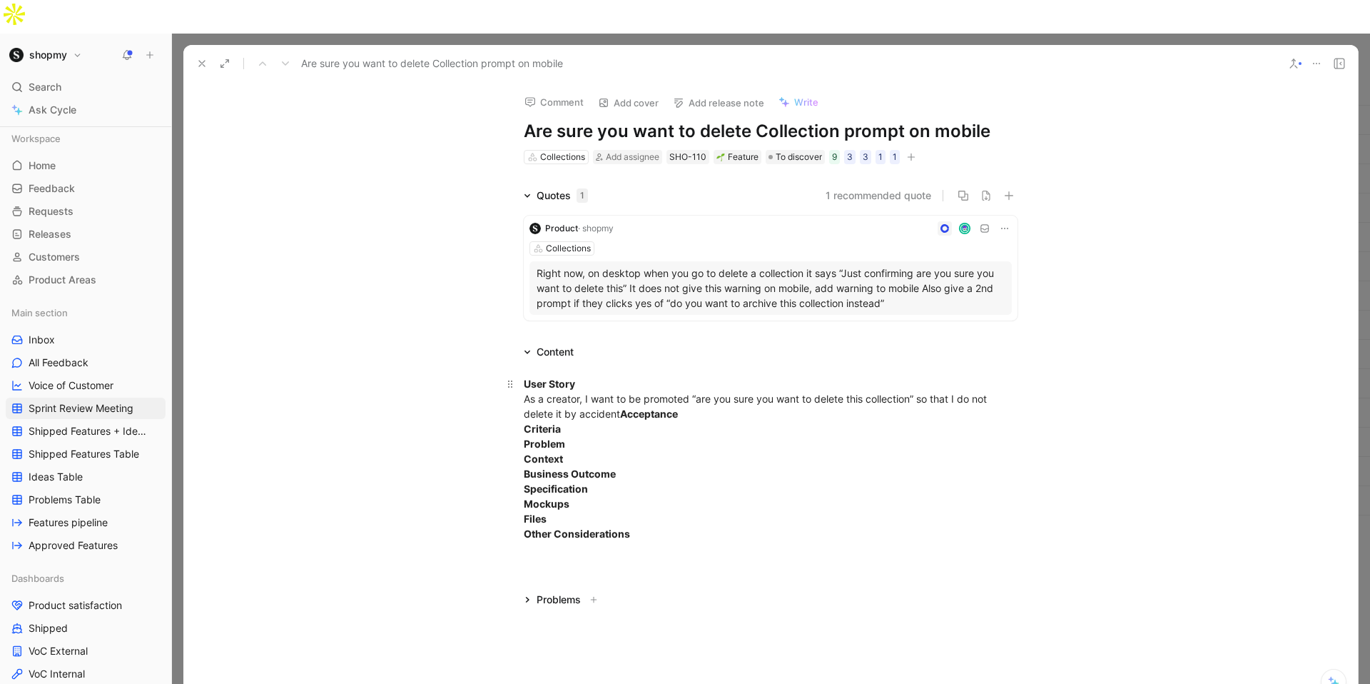
click at [587, 376] on div "User Story As a creator, I want to be promoted “are you sure you want to delete…" at bounding box center [771, 458] width 494 height 165
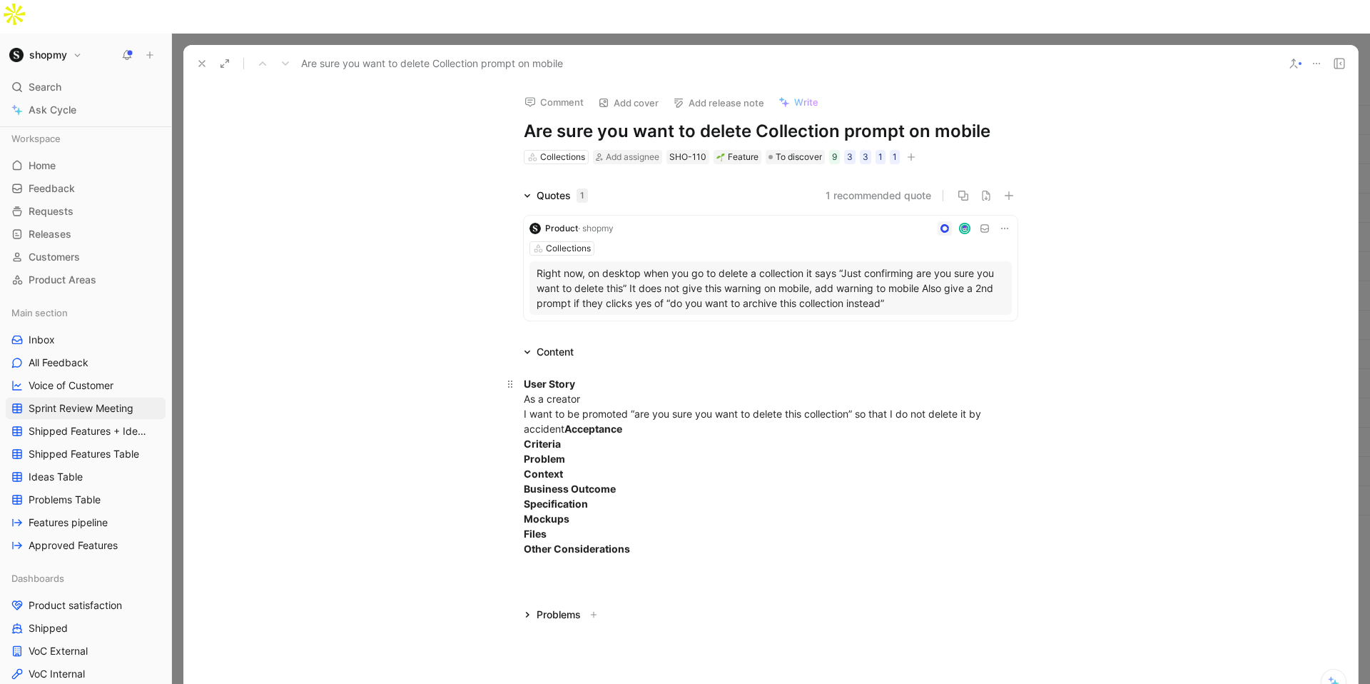
click at [862, 378] on div "User Story As a creator I want to be promoted “are you sure you want to delete …" at bounding box center [771, 466] width 494 height 180
click at [692, 422] on strong "Acceptance" at bounding box center [718, 428] width 58 height 12
click at [517, 426] on p "User Story As a creator I want to be promoted “are you sure you want to delete …" at bounding box center [771, 473] width 548 height 203
click at [630, 408] on div "User Story As a creator I want to be promoted “are you sure you want to delete …" at bounding box center [771, 466] width 494 height 180
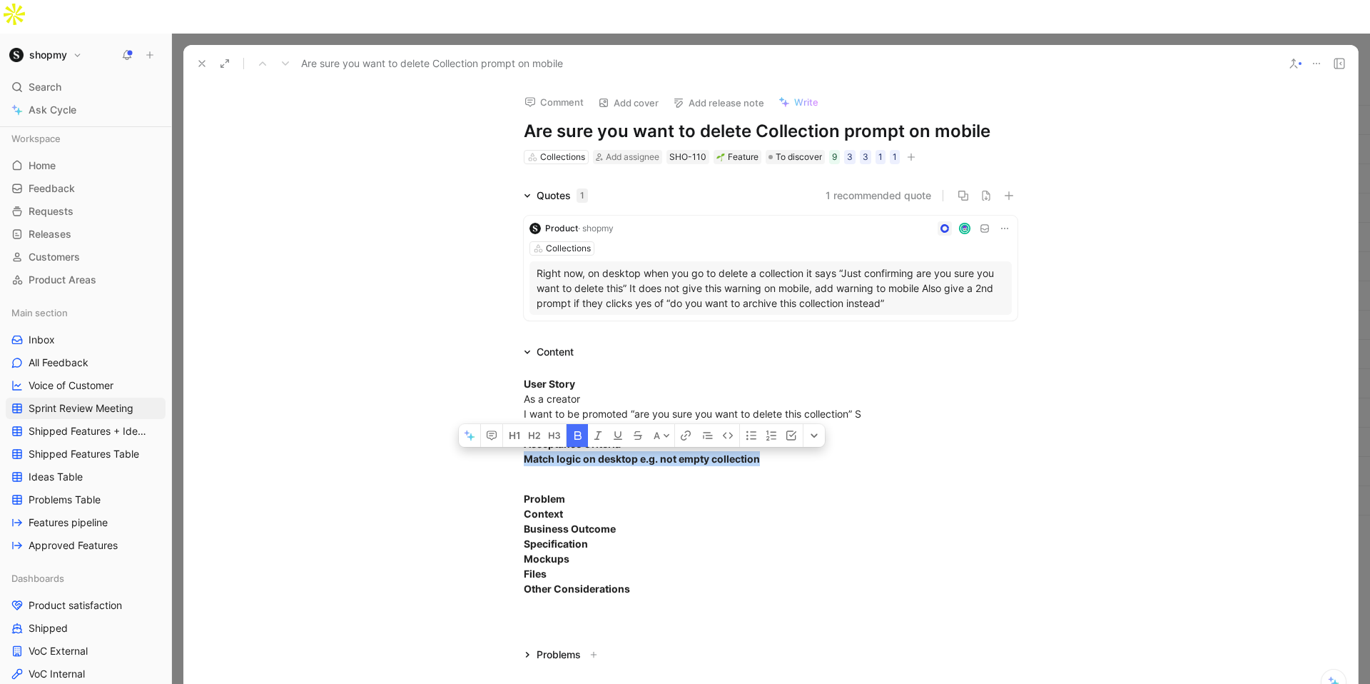
drag, startPoint x: 774, startPoint y: 422, endPoint x: 492, endPoint y: 425, distance: 281.9
click at [492, 425] on div "User Story As a creator I want to be promoted “are you sure you want to delete …" at bounding box center [770, 485] width 1175 height 251
click at [641, 360] on div "User Story As a creator I want to be promoted “are you sure you want to delete …" at bounding box center [770, 485] width 1175 height 251
click at [785, 150] on span "To discover" at bounding box center [799, 157] width 46 height 14
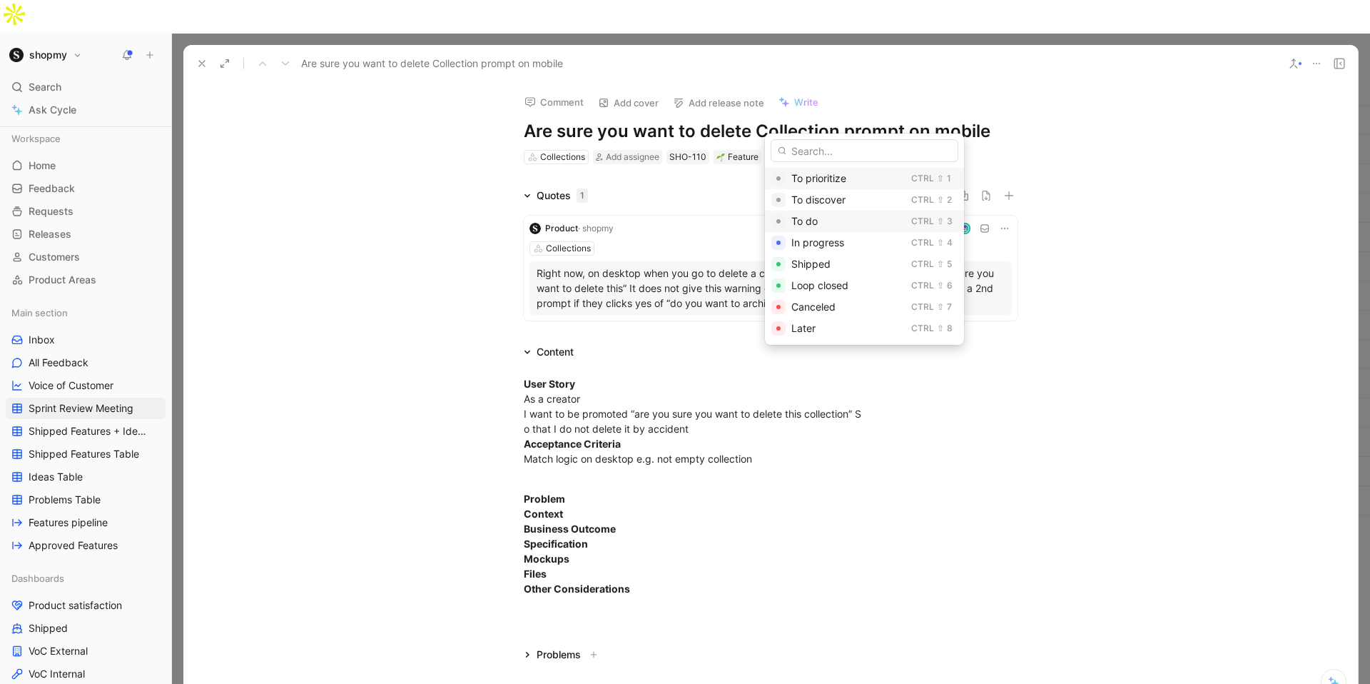
click at [805, 216] on span "To do" at bounding box center [804, 221] width 26 height 12
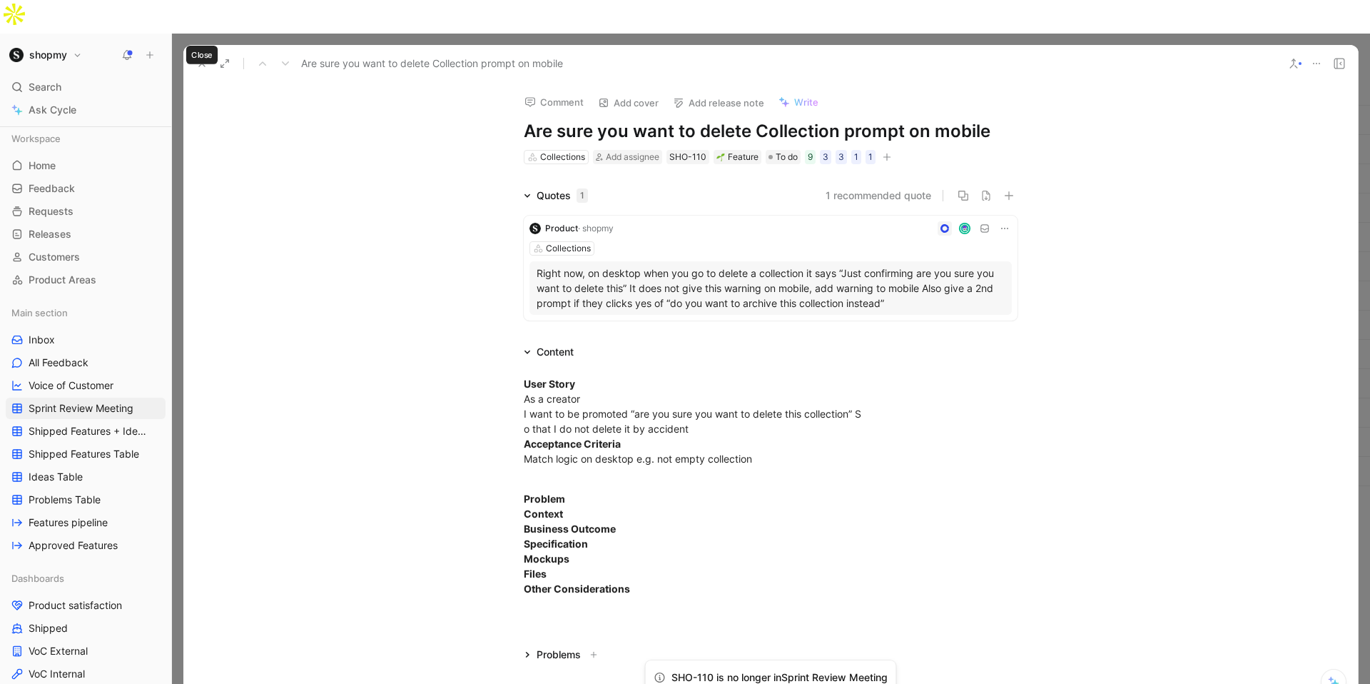
click at [206, 58] on icon at bounding box center [201, 63] width 11 height 11
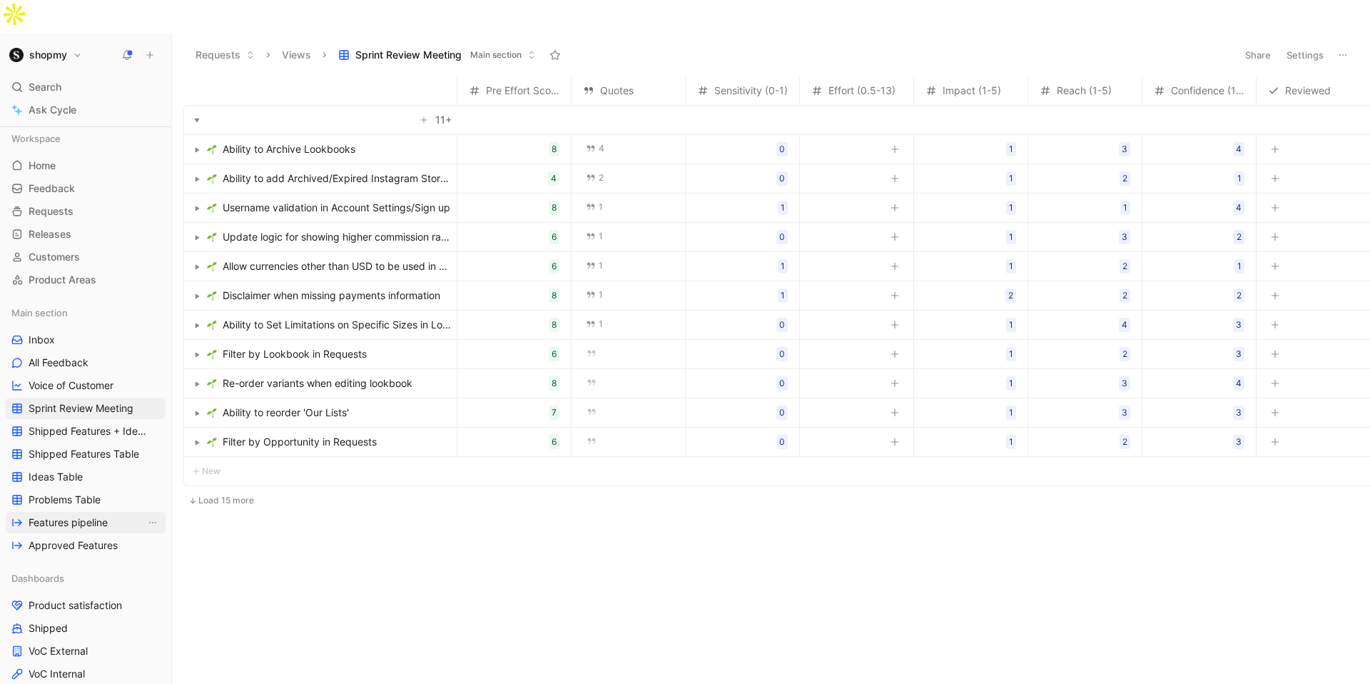
click at [76, 515] on span "Features pipeline" at bounding box center [68, 522] width 79 height 14
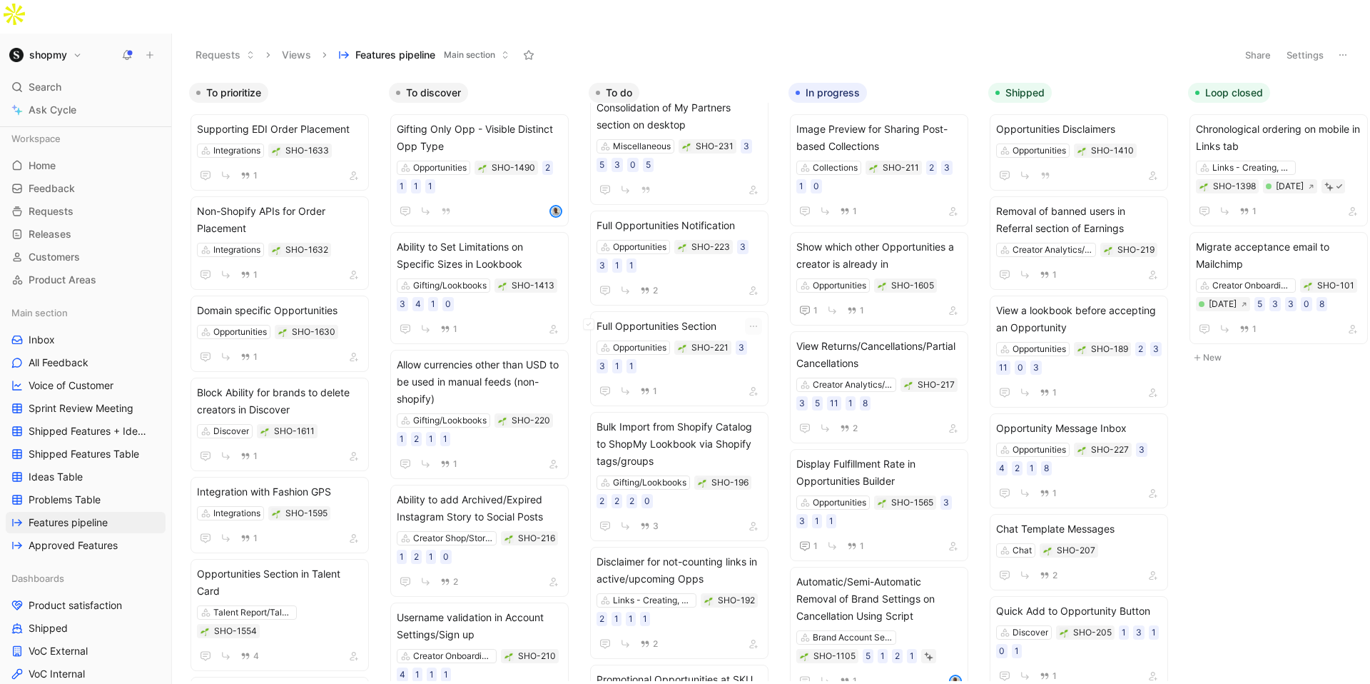
scroll to position [225, 0]
